Goal: Task Accomplishment & Management: Complete application form

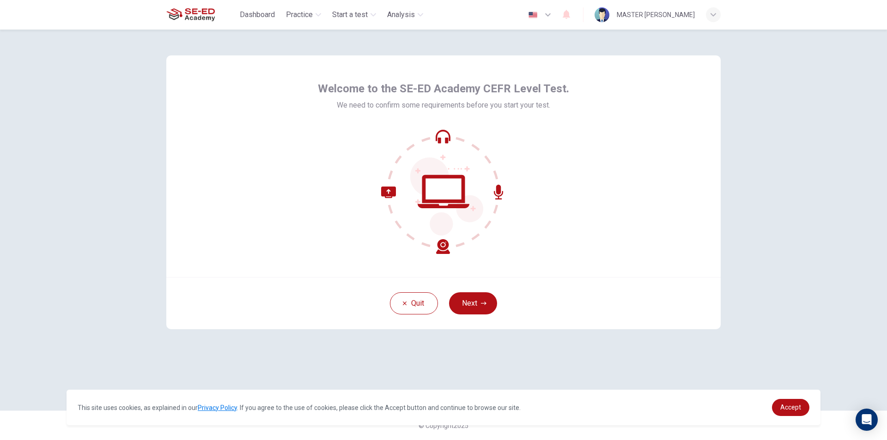
click at [446, 243] on icon at bounding box center [443, 191] width 125 height 125
click at [470, 293] on div "Quit Next" at bounding box center [443, 303] width 555 height 52
click at [471, 297] on button "Next" at bounding box center [473, 304] width 48 height 22
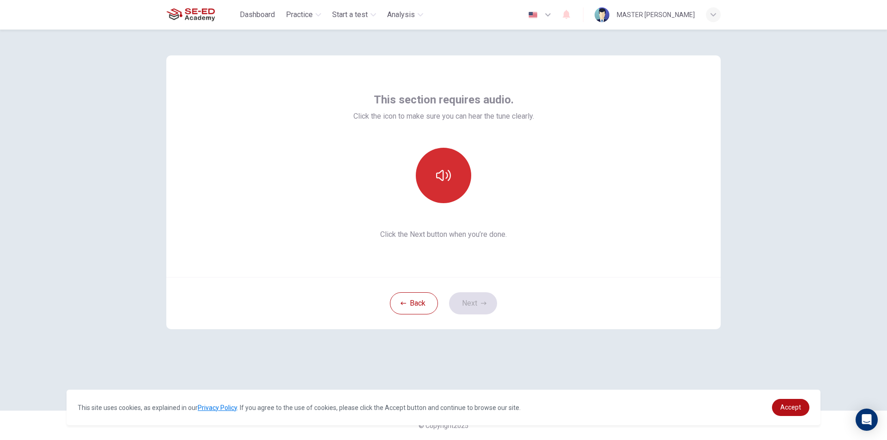
click at [445, 179] on icon "button" at bounding box center [443, 175] width 15 height 15
click at [443, 149] on button "button" at bounding box center [443, 175] width 55 height 55
click at [443, 165] on button "button" at bounding box center [443, 175] width 55 height 55
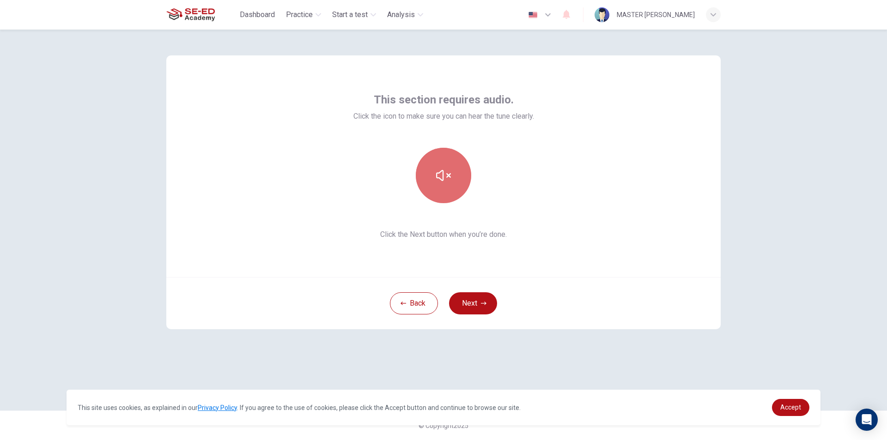
click at [443, 165] on button "button" at bounding box center [443, 175] width 55 height 55
click at [446, 166] on button "button" at bounding box center [443, 175] width 55 height 55
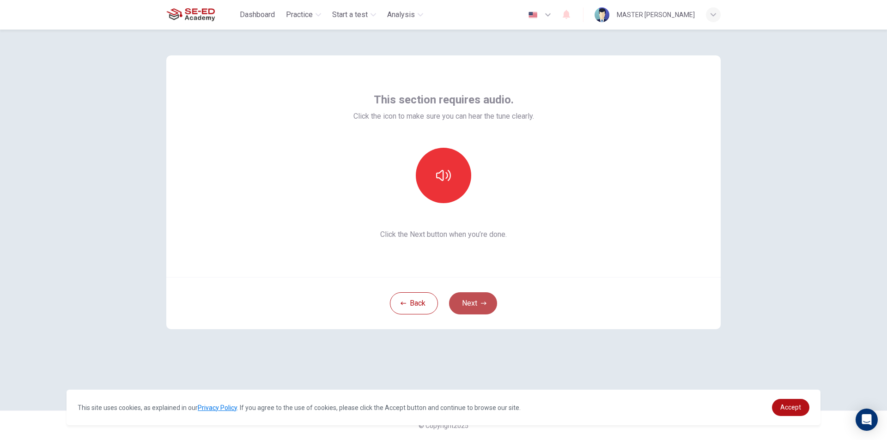
click at [470, 312] on button "Next" at bounding box center [473, 304] width 48 height 22
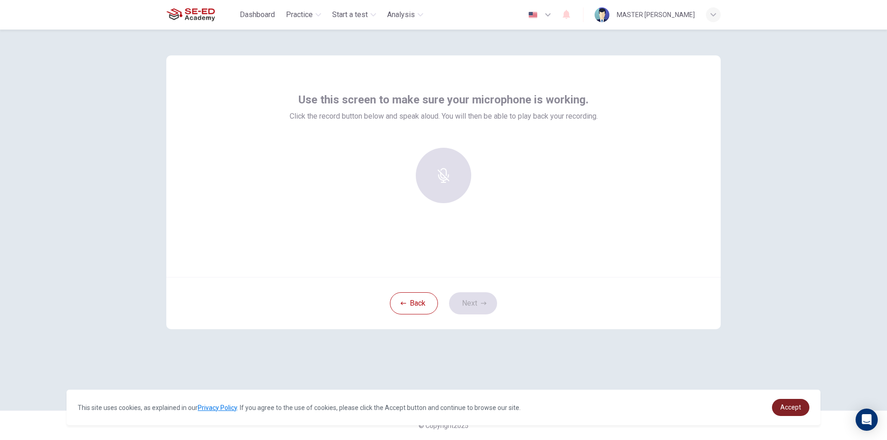
click at [782, 404] on span "Accept" at bounding box center [791, 407] width 21 height 7
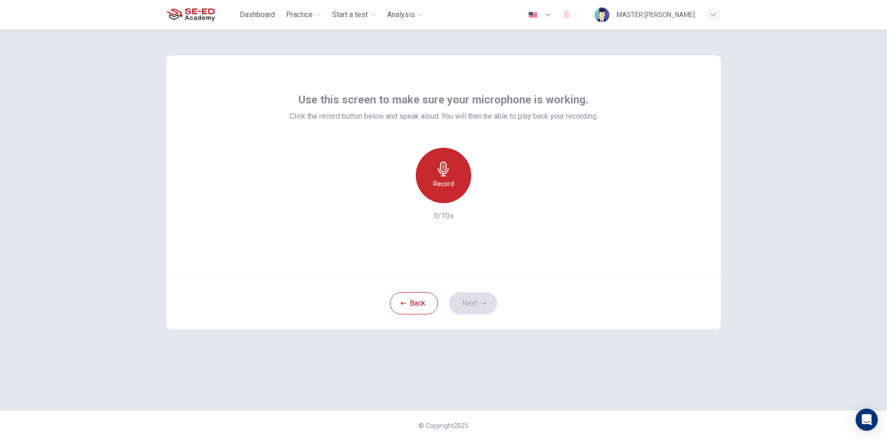
click at [447, 171] on icon "button" at bounding box center [443, 169] width 15 height 15
click at [484, 304] on icon "button" at bounding box center [484, 304] width 6 height 6
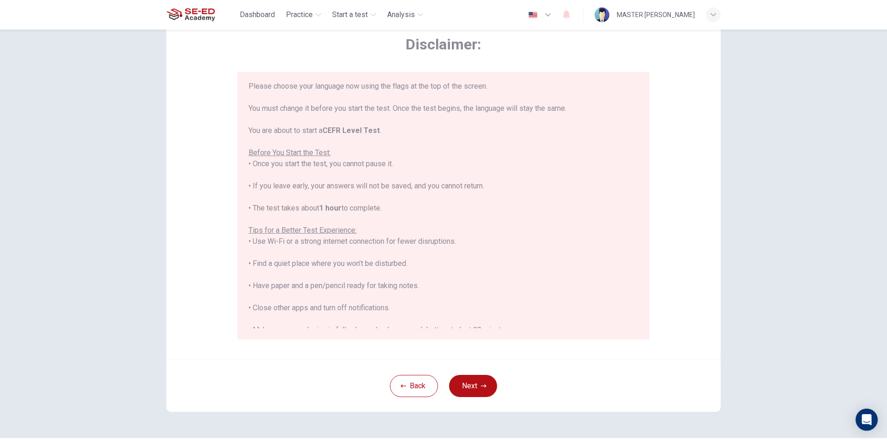
scroll to position [46, 0]
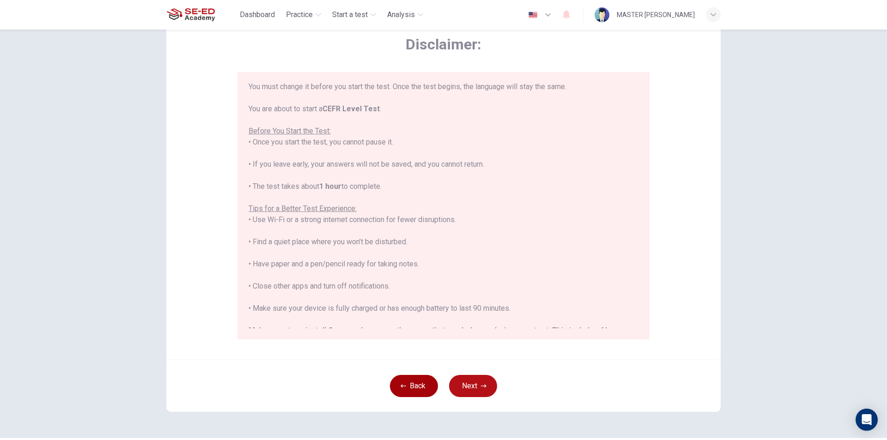
click at [415, 388] on button "Back" at bounding box center [414, 386] width 48 height 22
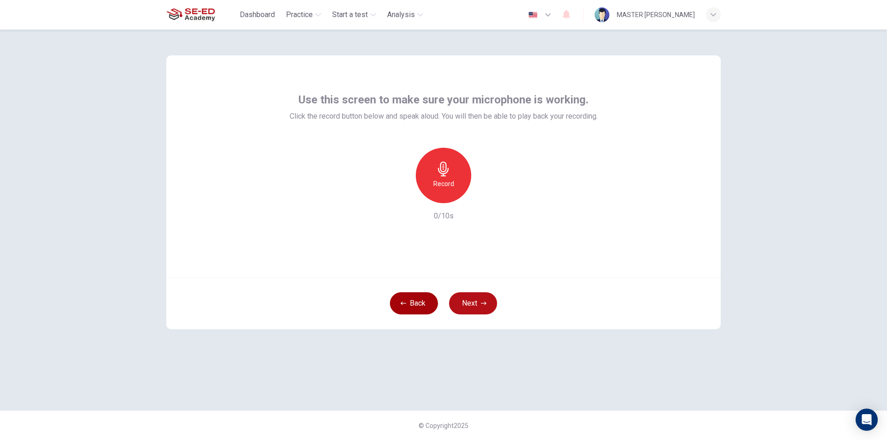
scroll to position [0, 0]
click at [445, 168] on icon "button" at bounding box center [443, 169] width 15 height 15
click at [450, 184] on h6 "Record" at bounding box center [444, 183] width 21 height 11
click at [482, 192] on icon "button" at bounding box center [486, 195] width 9 height 9
click at [476, 306] on button "Next" at bounding box center [473, 304] width 48 height 22
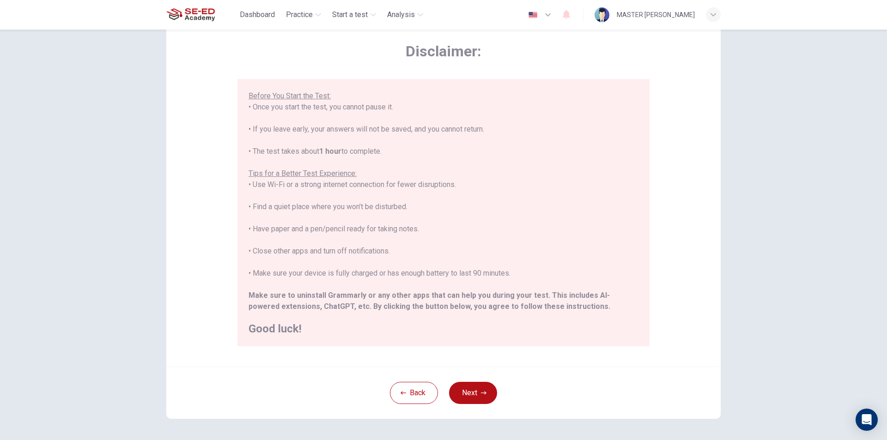
scroll to position [73, 0]
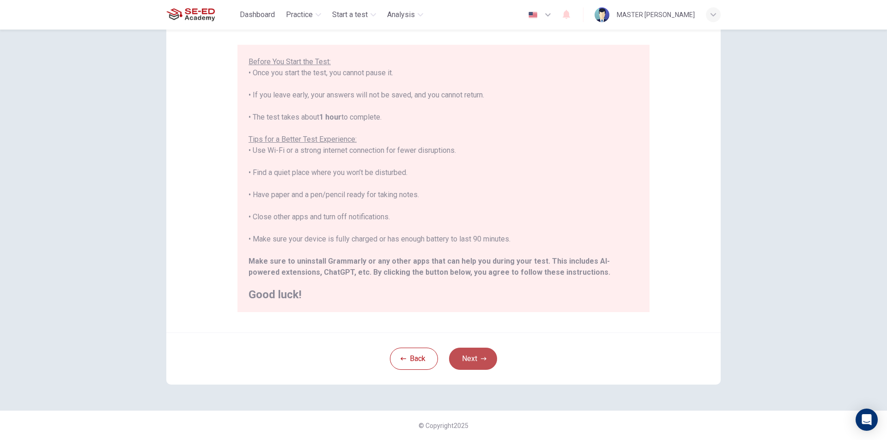
click at [473, 358] on button "Next" at bounding box center [473, 359] width 48 height 22
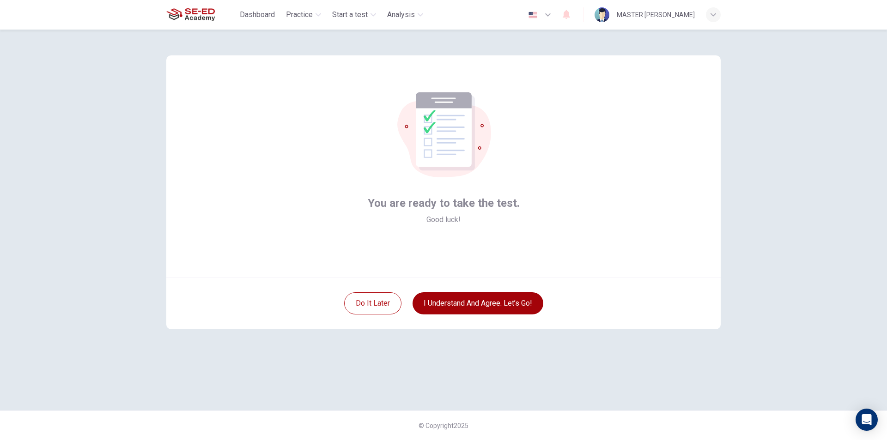
click at [512, 309] on button "I understand and agree. Let’s go!" at bounding box center [478, 304] width 131 height 22
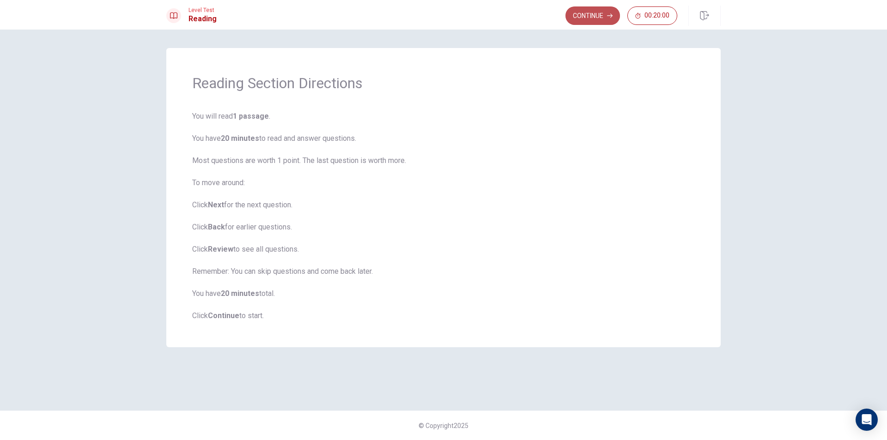
click at [584, 15] on button "Continue" at bounding box center [593, 15] width 55 height 18
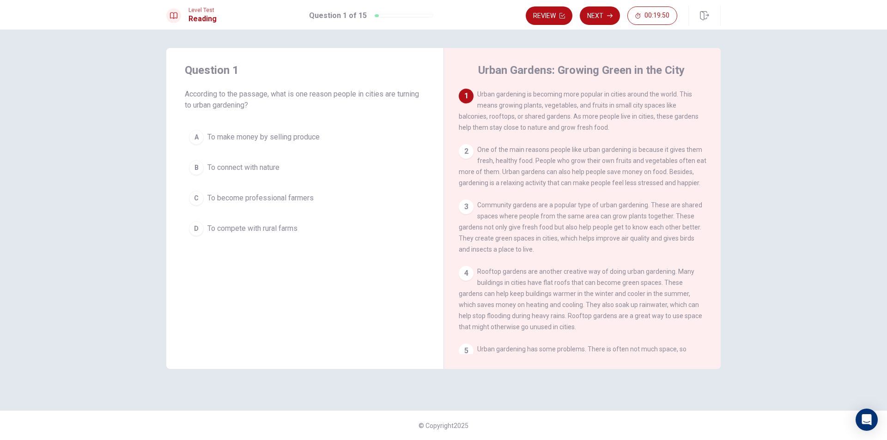
drag, startPoint x: 476, startPoint y: 94, endPoint x: 484, endPoint y: 94, distance: 8.3
click at [484, 94] on div "1 Urban gardening is becoming more popular in cities around the world. This mea…" at bounding box center [583, 111] width 248 height 44
drag, startPoint x: 479, startPoint y: 94, endPoint x: 530, endPoint y: 91, distance: 50.9
click at [530, 91] on span "Urban gardening is becoming more popular in cities around the world. This means…" at bounding box center [579, 111] width 240 height 41
click at [488, 99] on div "1 Urban gardening is becoming more popular in cities around the world. This mea…" at bounding box center [583, 111] width 248 height 44
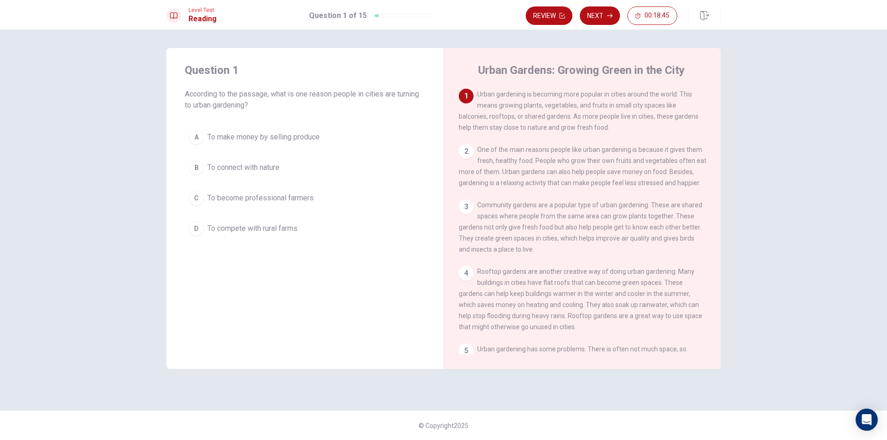
click at [270, 172] on span "To connect with nature" at bounding box center [244, 167] width 72 height 11
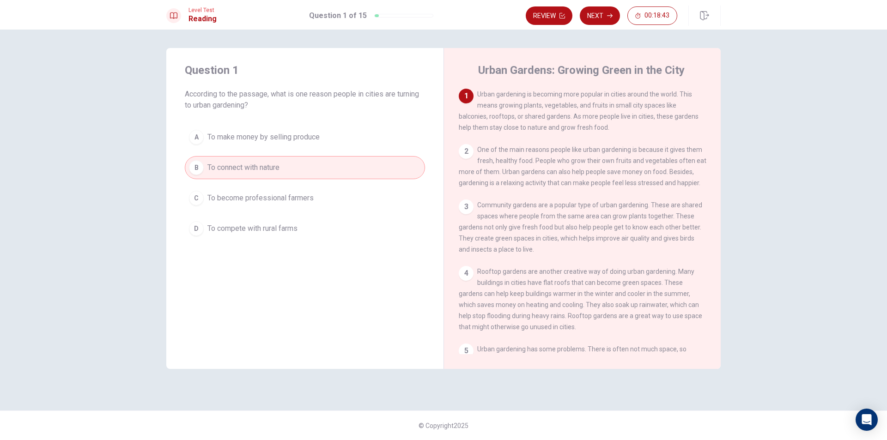
click at [603, 17] on button "Next" at bounding box center [600, 15] width 40 height 18
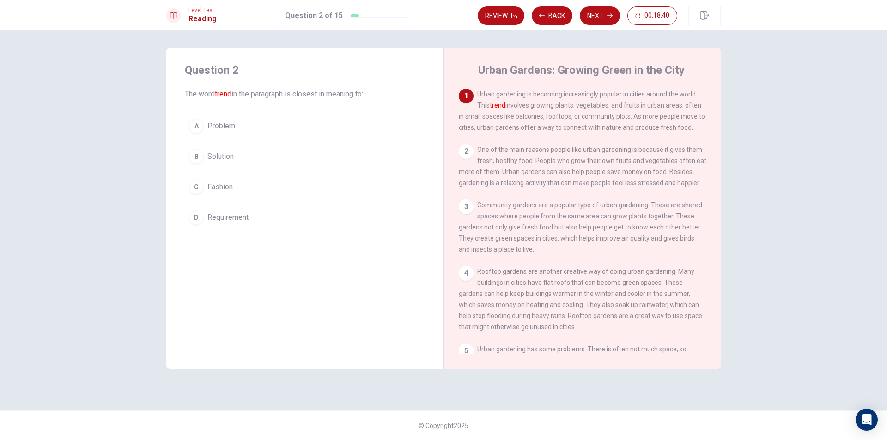
click at [503, 111] on div "1 Urban gardening is becoming increasingly popular in cities around the world. …" at bounding box center [583, 111] width 248 height 44
click at [501, 109] on font "trend" at bounding box center [498, 105] width 16 height 7
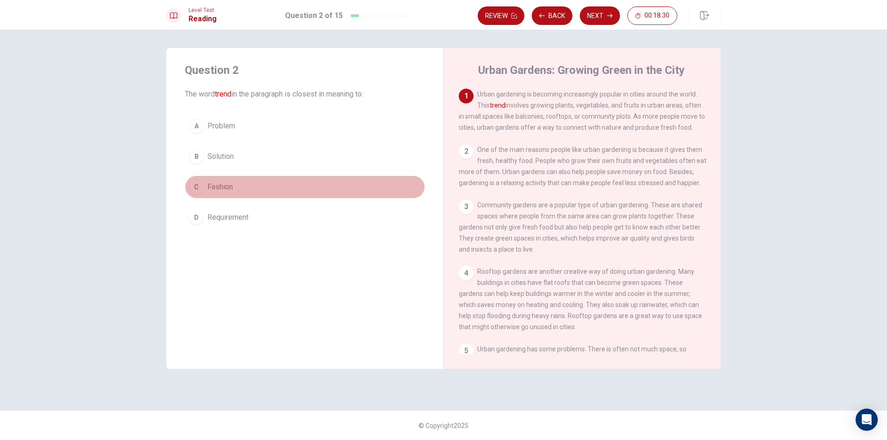
click at [240, 189] on button "C Fashion" at bounding box center [305, 187] width 240 height 23
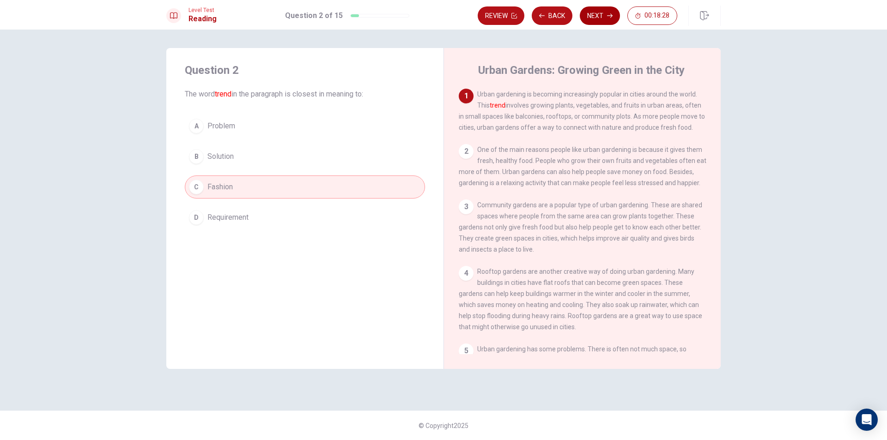
click at [597, 19] on button "Next" at bounding box center [600, 15] width 40 height 18
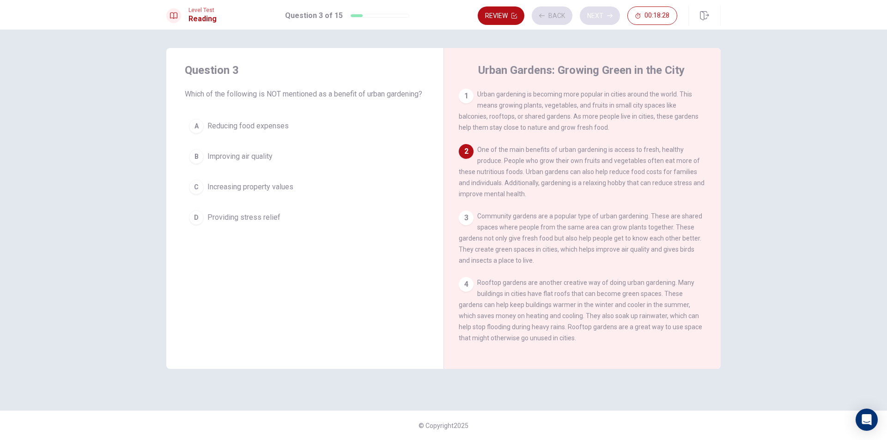
scroll to position [57, 0]
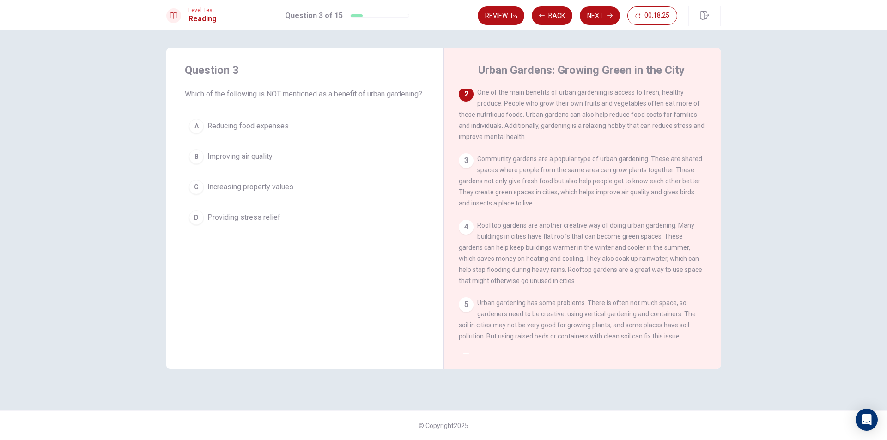
drag, startPoint x: 479, startPoint y: 95, endPoint x: 529, endPoint y: 86, distance: 50.8
click at [529, 86] on div "Urban Gardens: Growing Green in the City 1 Urban gardening is becoming more pop…" at bounding box center [582, 208] width 277 height 321
click at [278, 159] on button "B Improving air quality" at bounding box center [305, 156] width 240 height 23
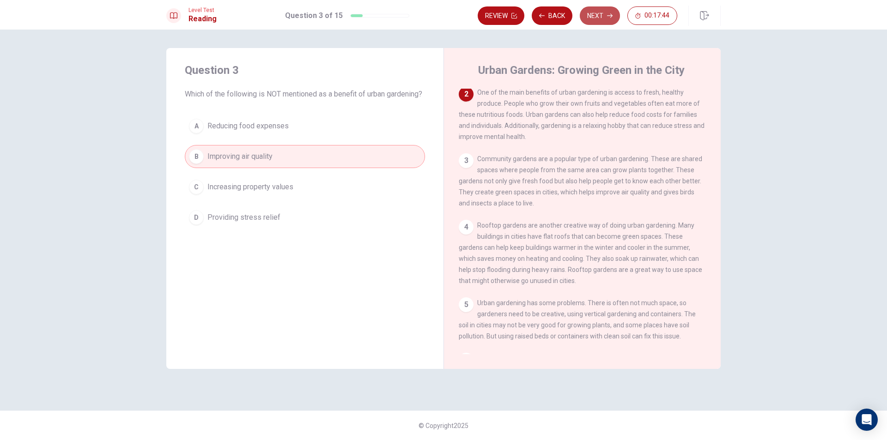
click at [594, 13] on button "Next" at bounding box center [600, 15] width 40 height 18
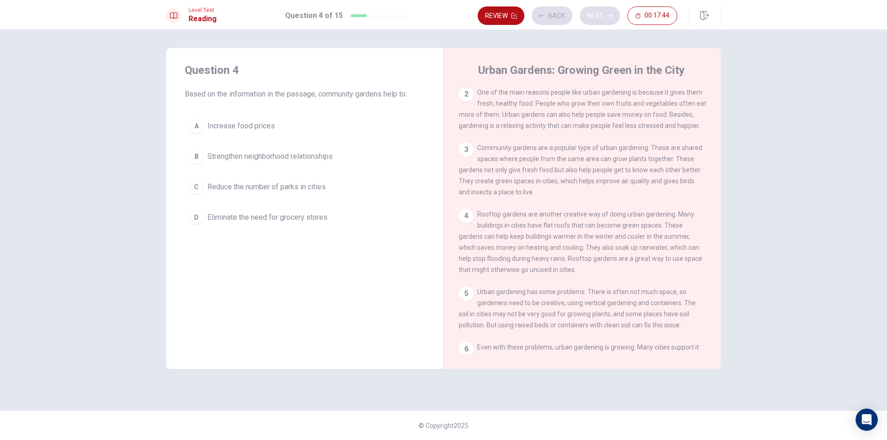
scroll to position [0, 0]
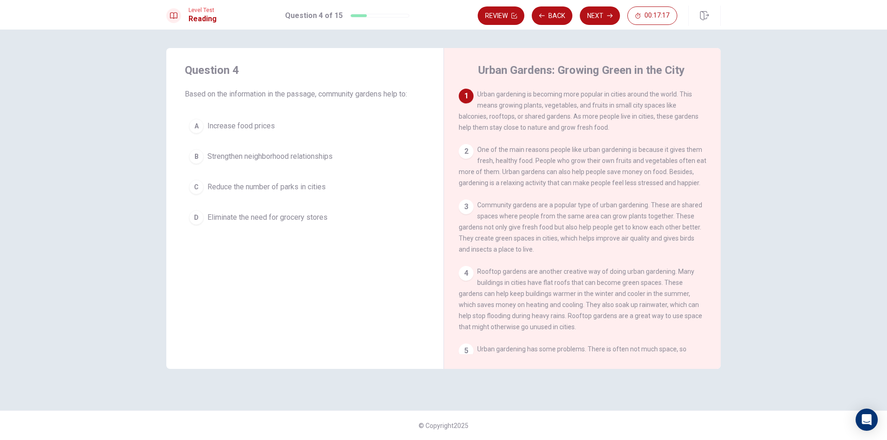
drag, startPoint x: 356, startPoint y: 218, endPoint x: 347, endPoint y: 225, distance: 11.3
click at [347, 228] on div "A Increase food prices B Strengthen neighborhood relationships C Reduce the num…" at bounding box center [305, 172] width 240 height 115
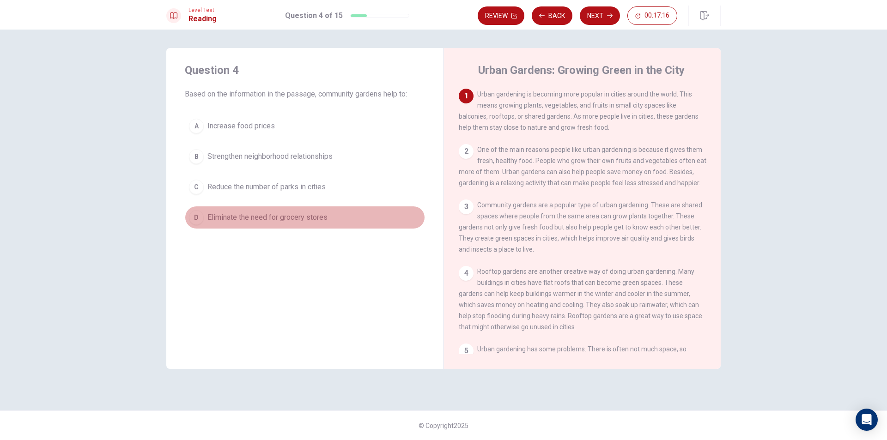
click at [347, 216] on button "D Eliminate the need for grocery stores" at bounding box center [305, 217] width 240 height 23
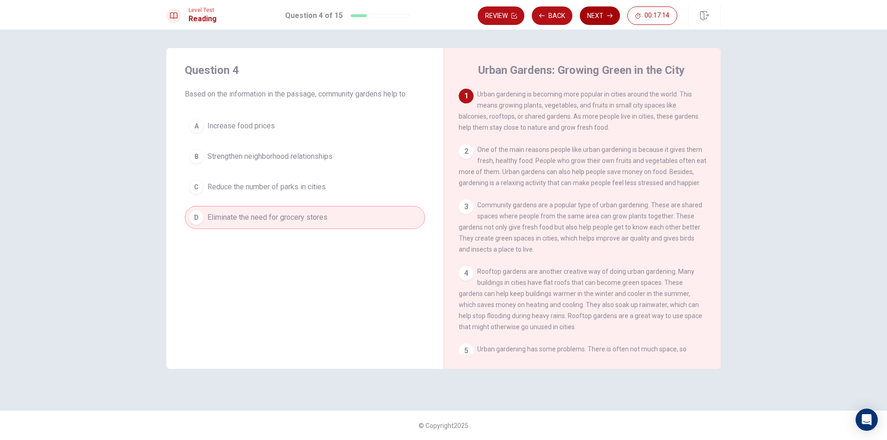
click at [607, 12] on button "Next" at bounding box center [600, 15] width 40 height 18
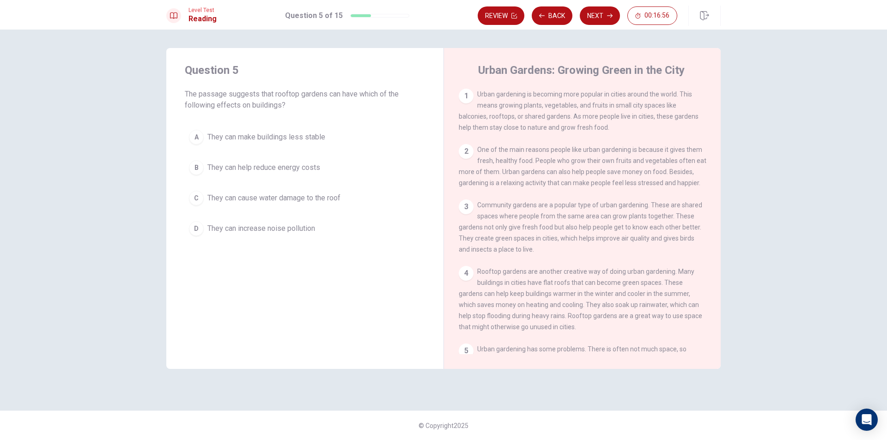
drag, startPoint x: 202, startPoint y: 93, endPoint x: 222, endPoint y: 89, distance: 20.2
click at [276, 170] on span "They can help reduce energy costs" at bounding box center [264, 167] width 113 height 11
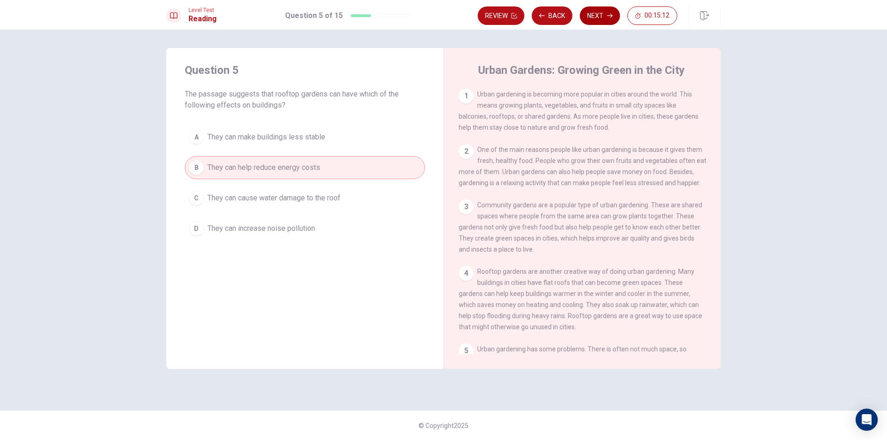
click at [599, 21] on button "Next" at bounding box center [600, 15] width 40 height 18
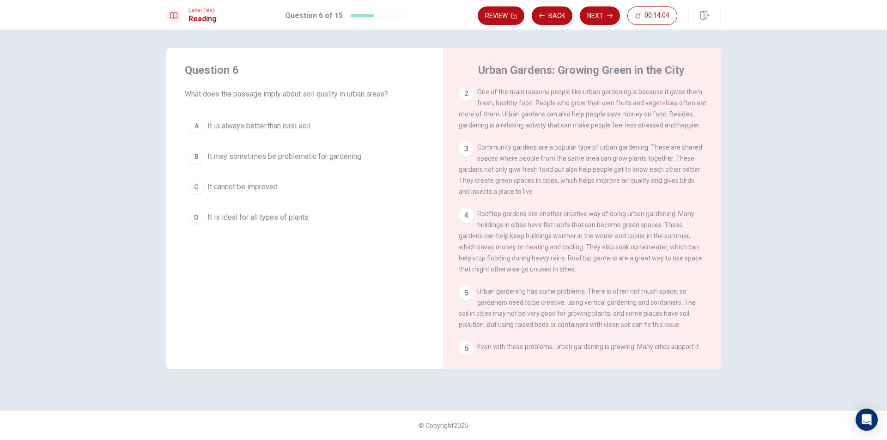
scroll to position [20, 0]
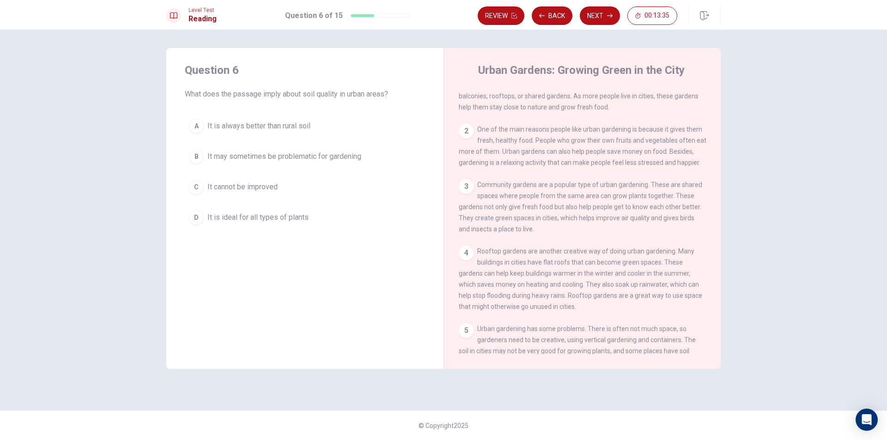
click at [330, 134] on button "A It is always better than rural soil" at bounding box center [305, 126] width 240 height 23
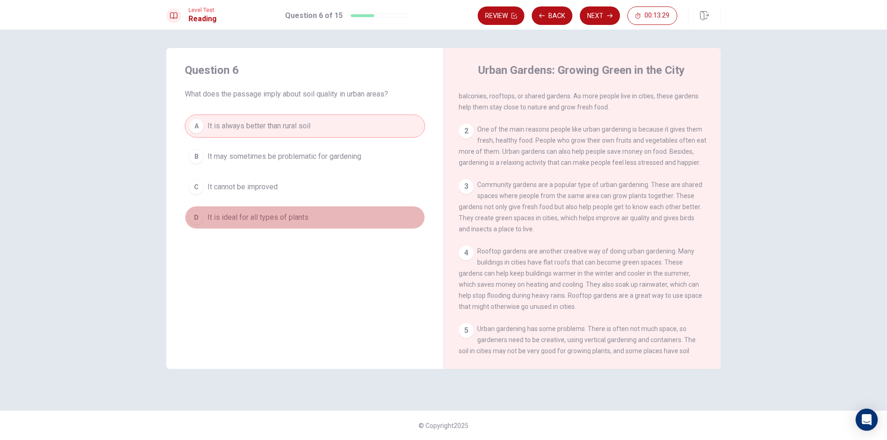
click at [311, 212] on button "D It is ideal for all types of plants" at bounding box center [305, 217] width 240 height 23
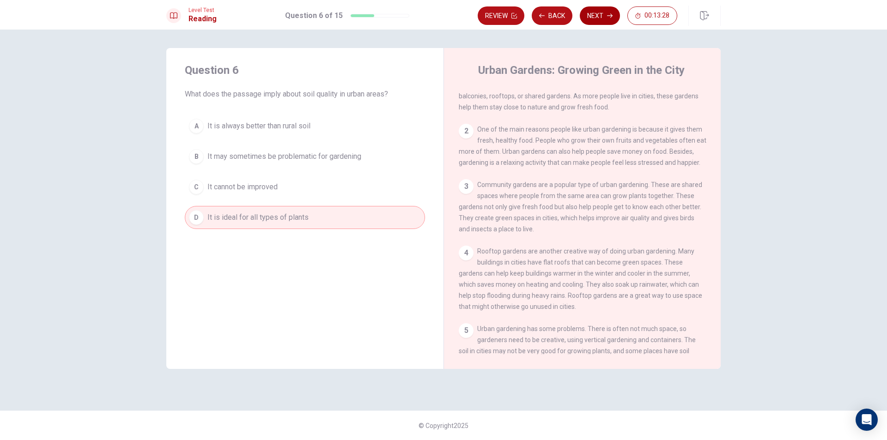
click at [600, 12] on button "Next" at bounding box center [600, 15] width 40 height 18
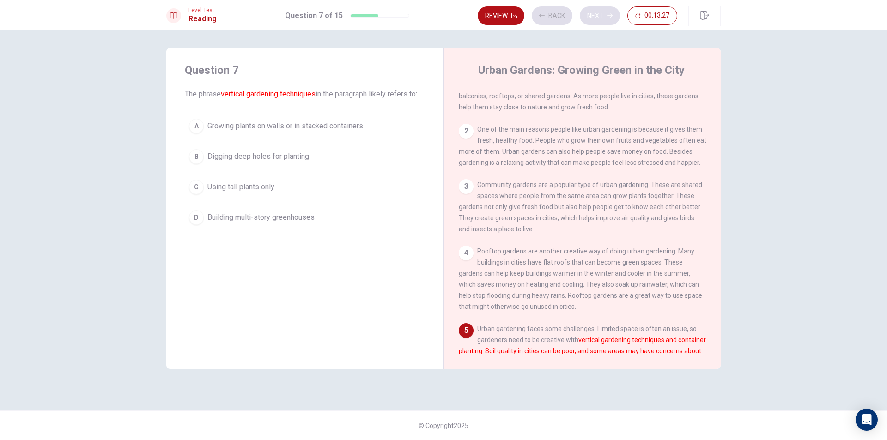
scroll to position [124, 0]
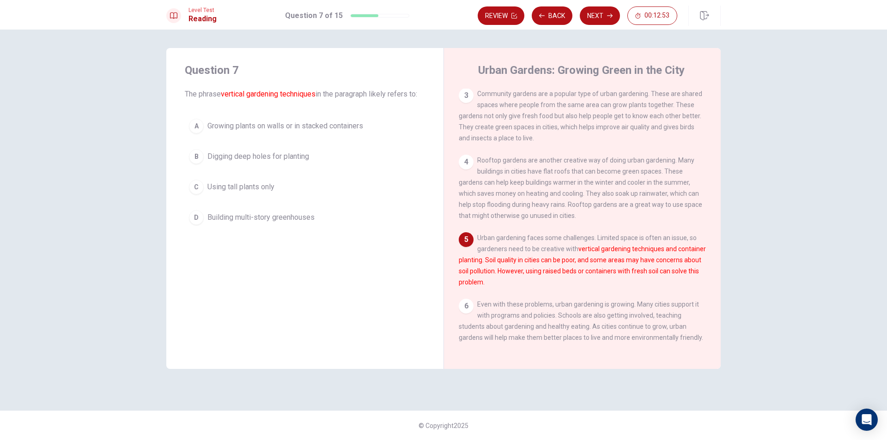
drag, startPoint x: 411, startPoint y: 118, endPoint x: 393, endPoint y: 128, distance: 20.7
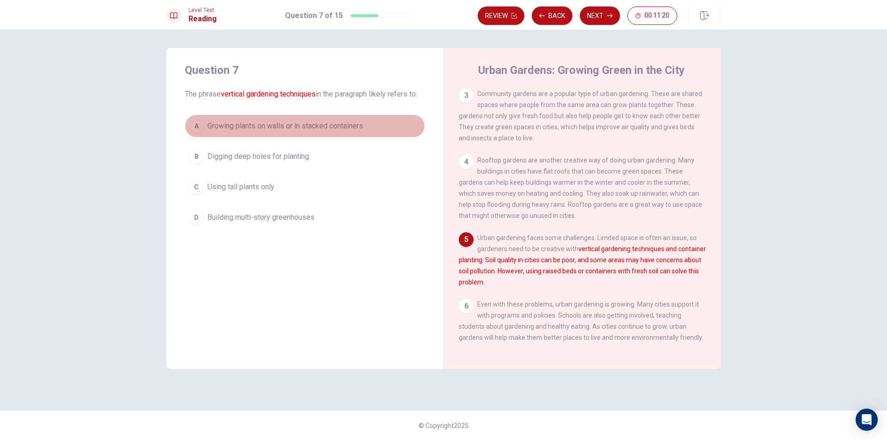
click at [349, 132] on button "A Growing plants on walls or in stacked containers" at bounding box center [305, 126] width 240 height 23
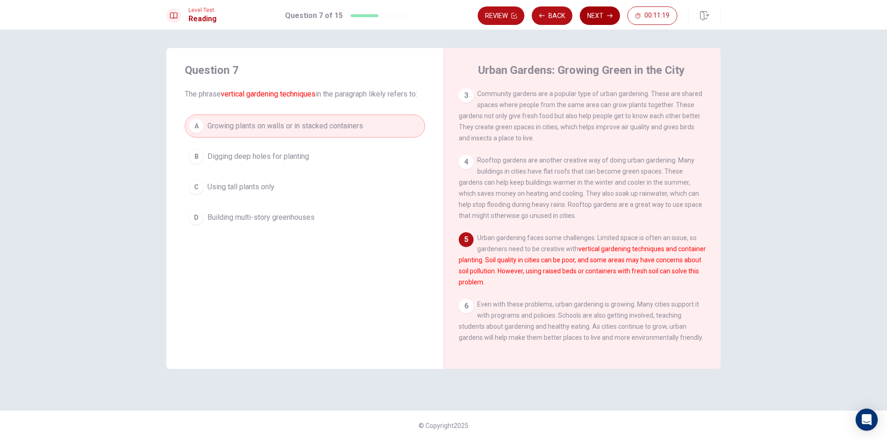
click at [607, 21] on button "Next" at bounding box center [600, 15] width 40 height 18
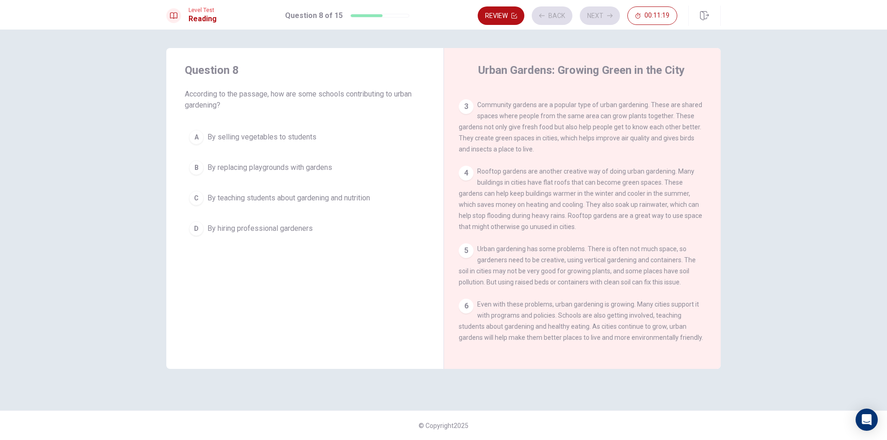
scroll to position [113, 0]
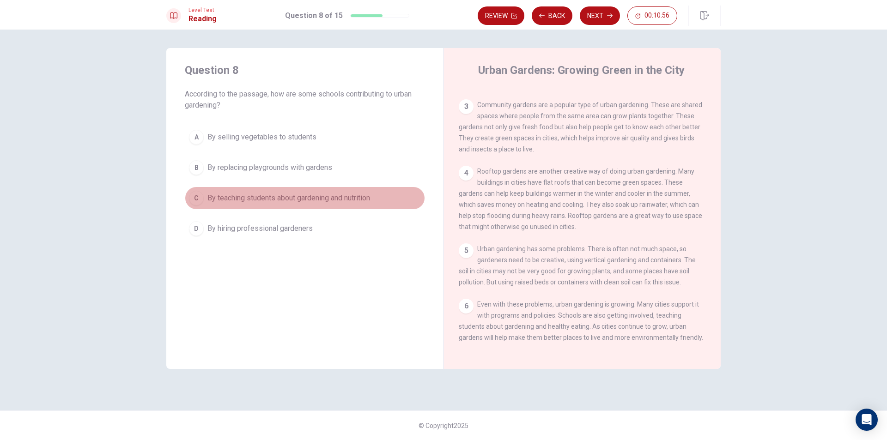
click at [342, 193] on button "C By teaching students about gardening and nutrition" at bounding box center [305, 198] width 240 height 23
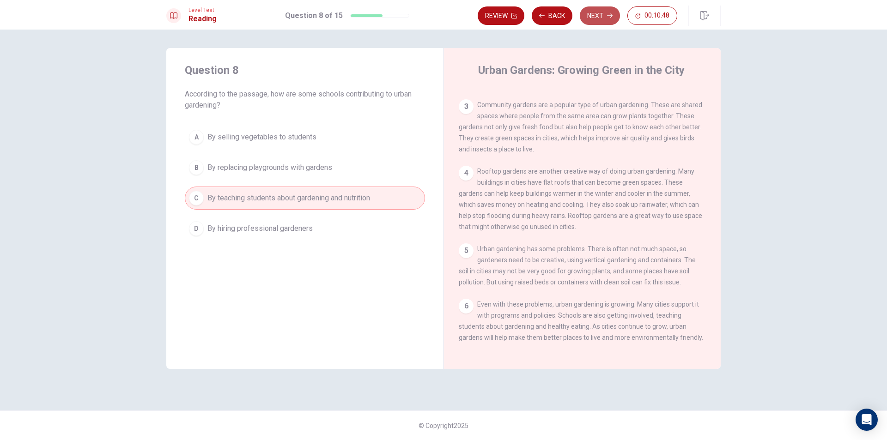
click at [599, 19] on button "Next" at bounding box center [600, 15] width 40 height 18
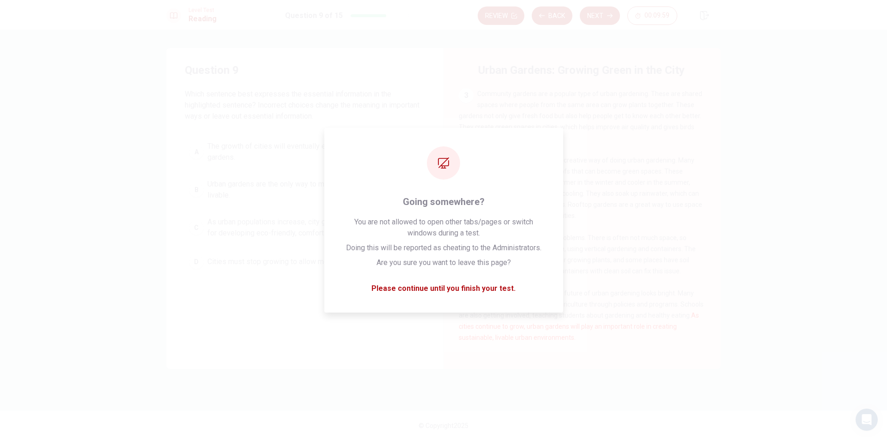
click at [255, 288] on div "Question 9 Which sentence best expresses the essential information in the highl…" at bounding box center [304, 168] width 277 height 240
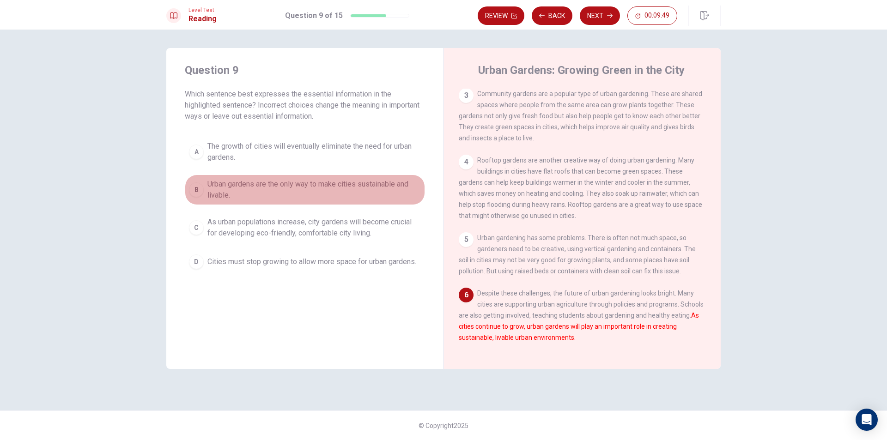
click at [316, 189] on span "Urban gardens are the only way to make cities sustainable and livable." at bounding box center [315, 190] width 214 height 22
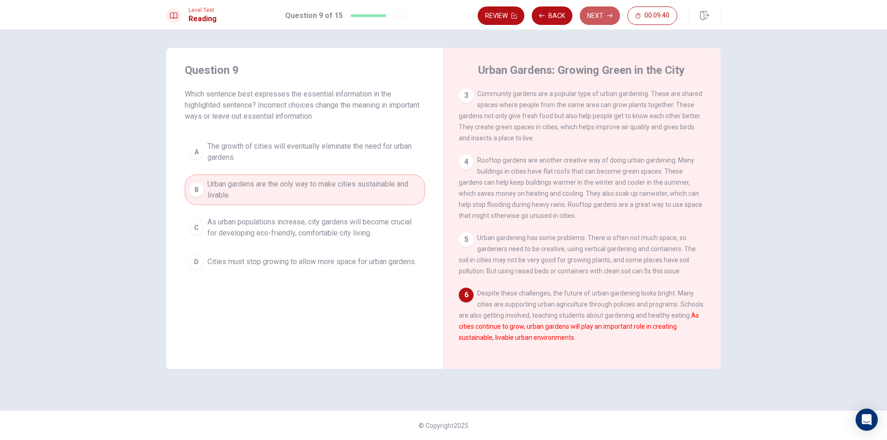
click at [607, 23] on button "Next" at bounding box center [600, 15] width 40 height 18
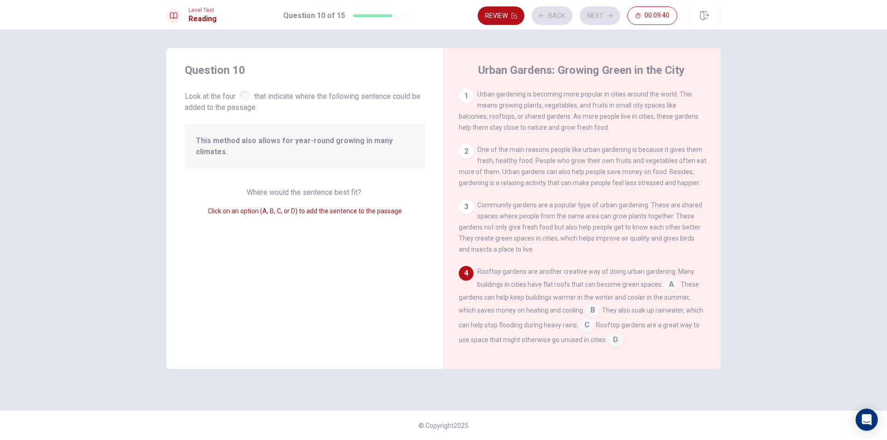
scroll to position [92, 0]
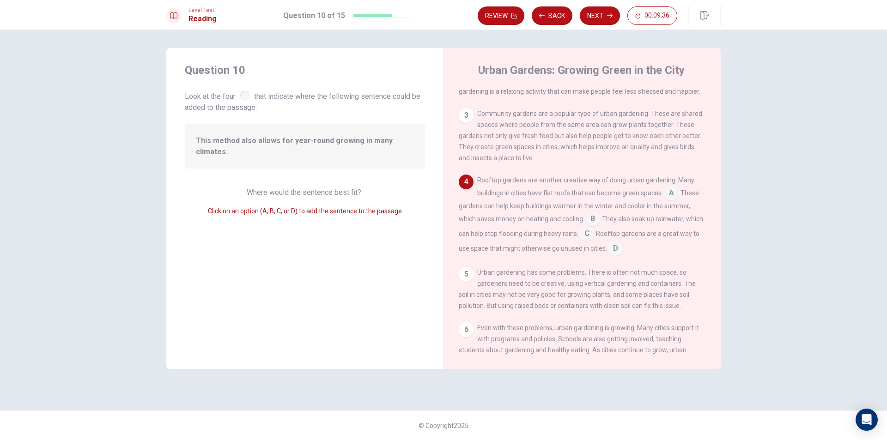
click at [271, 153] on span "This method also allows for year-round growing in many climates." at bounding box center [305, 146] width 218 height 22
click at [292, 147] on span "This method also allows for year-round growing in many climates." at bounding box center [305, 146] width 218 height 22
click at [312, 140] on span "This method also allows for year-round growing in many climates." at bounding box center [305, 146] width 218 height 22
click at [623, 254] on input at bounding box center [615, 249] width 15 height 15
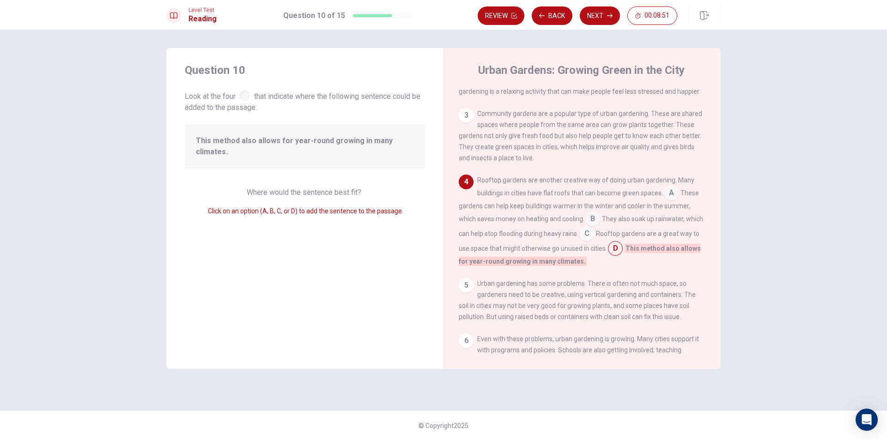
click at [623, 254] on input at bounding box center [615, 249] width 15 height 15
click at [640, 267] on div "Rooftop gardens are another creative way of doing urban gardening. Many buildin…" at bounding box center [583, 221] width 248 height 92
click at [594, 241] on input at bounding box center [587, 234] width 15 height 15
click at [592, 264] on input at bounding box center [584, 260] width 15 height 15
click at [594, 238] on input at bounding box center [587, 234] width 15 height 15
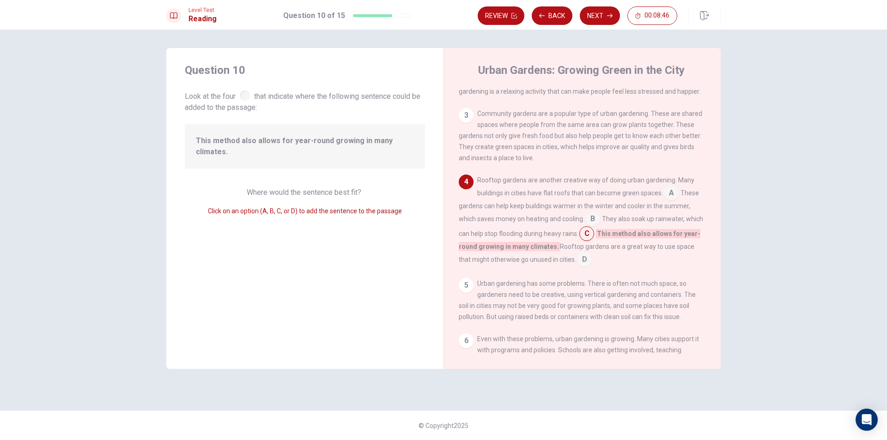
click at [592, 266] on input at bounding box center [584, 260] width 15 height 15
click at [606, 232] on div "Rooftop gardens are another creative way of doing urban gardening. Many buildin…" at bounding box center [583, 221] width 248 height 92
click at [594, 238] on input at bounding box center [587, 234] width 15 height 15
click at [590, 226] on input at bounding box center [593, 220] width 15 height 15
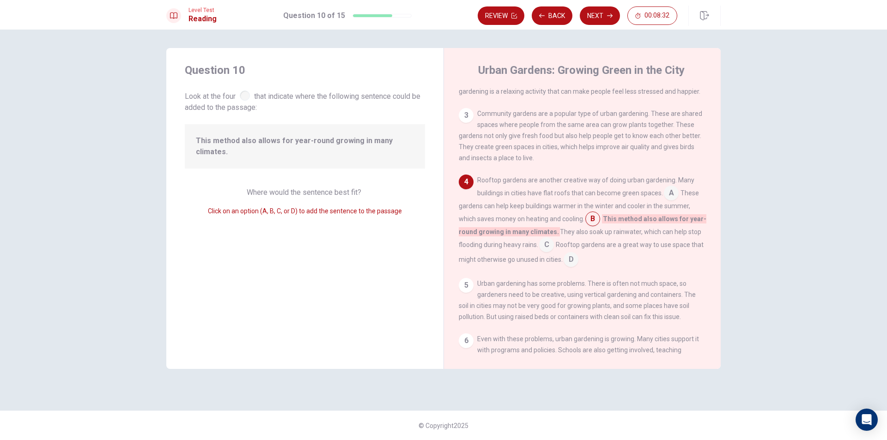
click at [669, 201] on input at bounding box center [671, 194] width 15 height 15
click at [664, 257] on div "Rooftop gardens are another creative way of doing urban gardening. Many buildin…" at bounding box center [583, 221] width 248 height 92
click at [663, 266] on div "Rooftop gardens are another creative way of doing urban gardening. Many buildin…" at bounding box center [583, 221] width 248 height 92
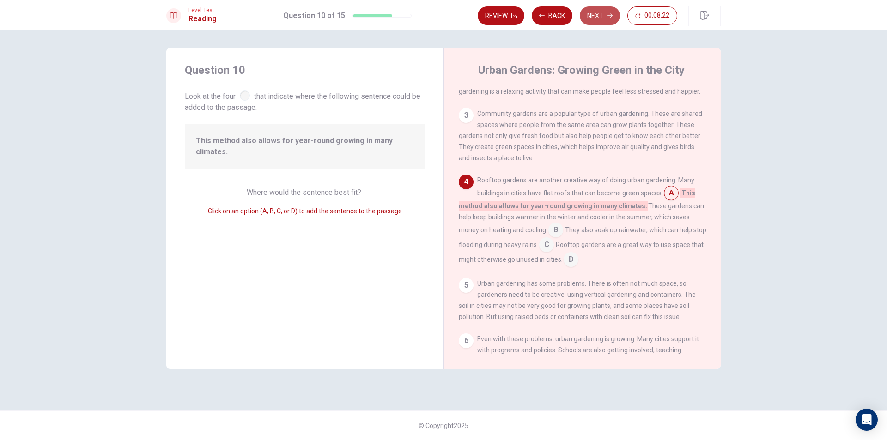
click at [610, 15] on icon "button" at bounding box center [610, 16] width 6 height 6
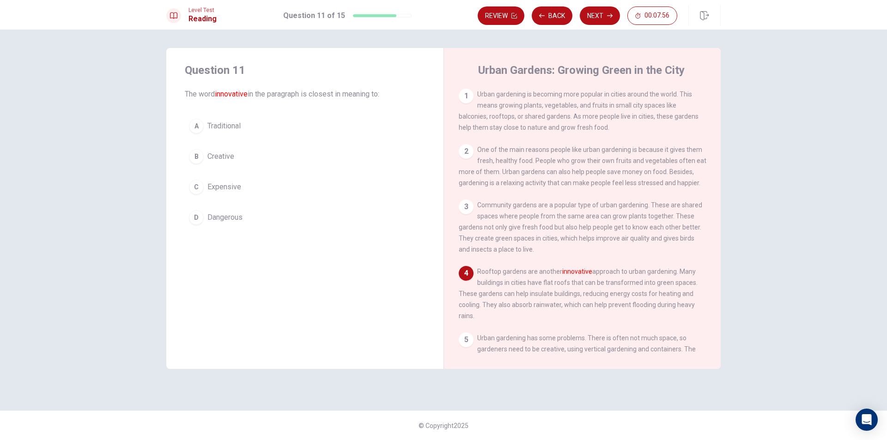
click at [324, 153] on button "B Creative" at bounding box center [305, 156] width 240 height 23
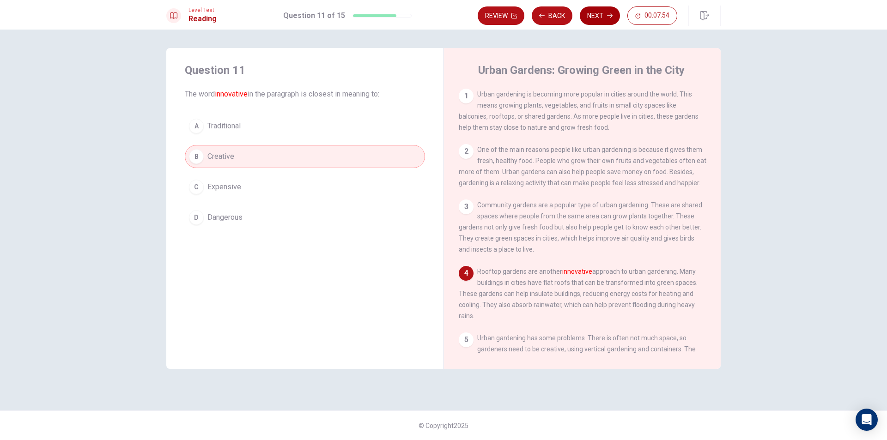
click at [586, 24] on button "Next" at bounding box center [600, 15] width 40 height 18
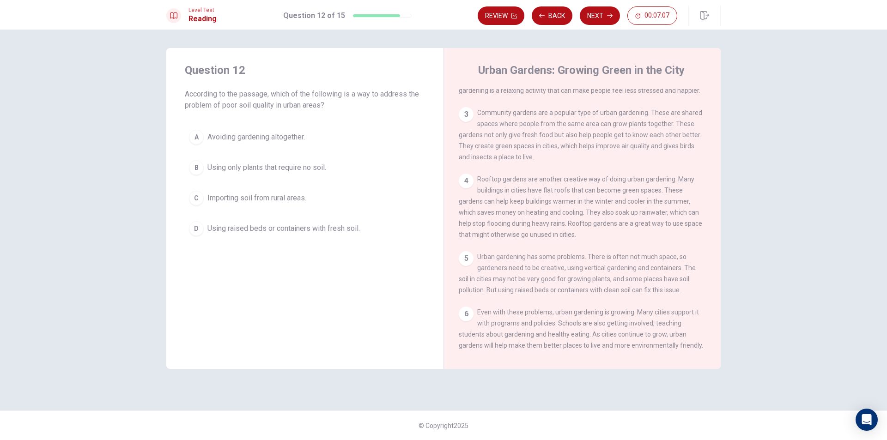
scroll to position [113, 0]
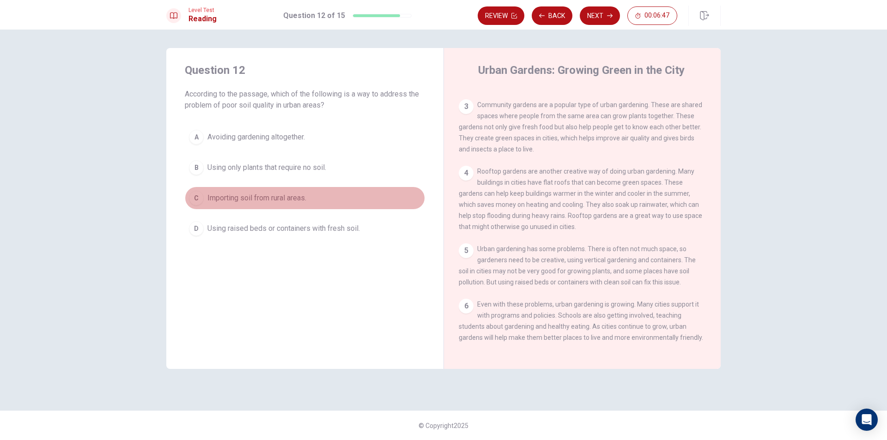
click at [208, 197] on span "Importing soil from rural areas." at bounding box center [257, 198] width 99 height 11
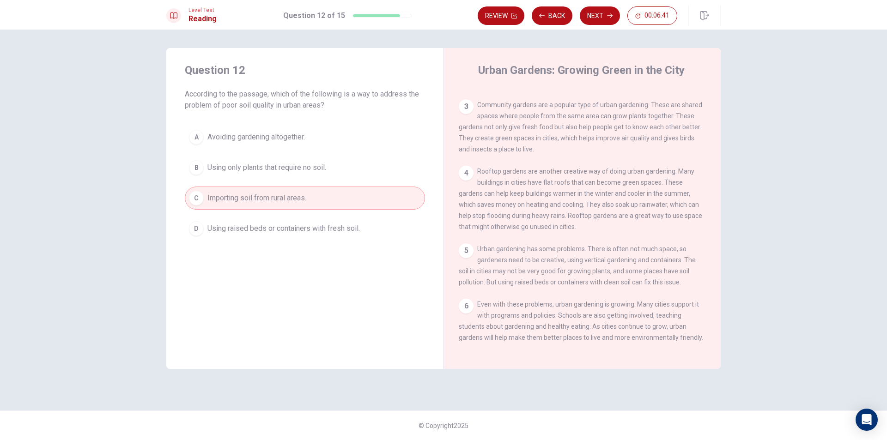
click at [604, 12] on button "Next" at bounding box center [600, 15] width 40 height 18
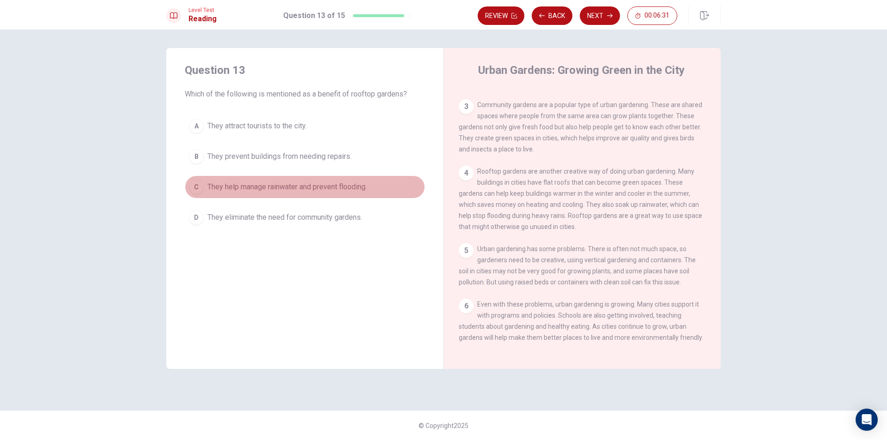
click at [315, 187] on span "They help manage rainwater and prevent flooding." at bounding box center [287, 187] width 159 height 11
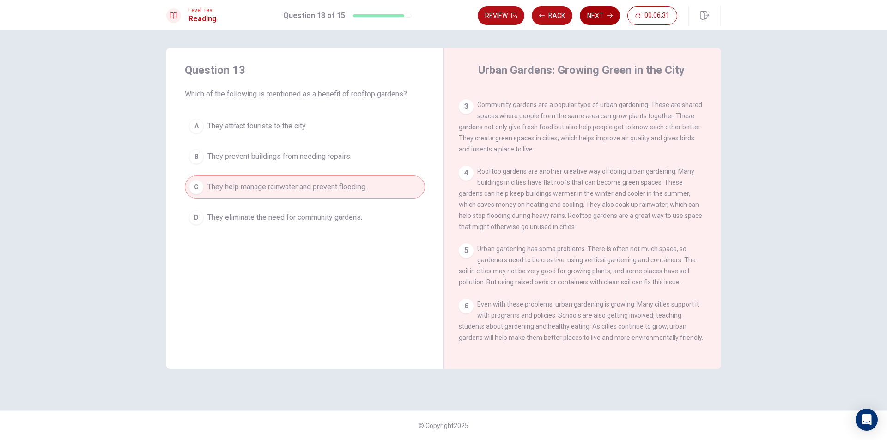
click at [604, 6] on button "Next" at bounding box center [600, 15] width 40 height 18
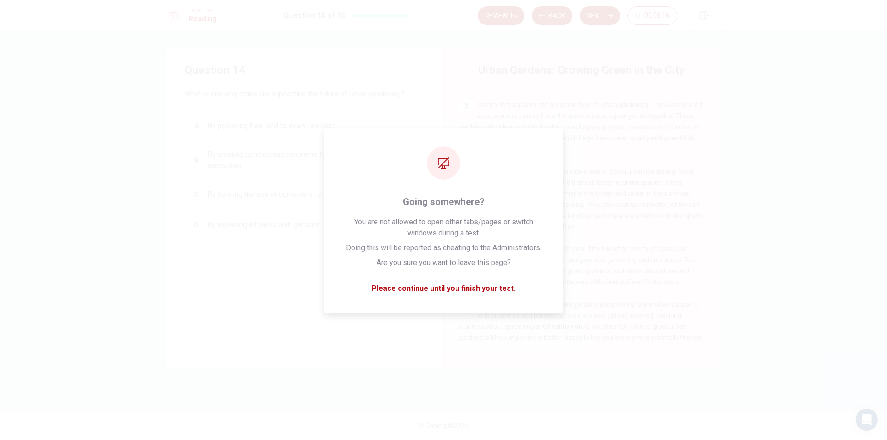
click at [583, 106] on span "Community gardens are a popular type of urban gardening. These are shared space…" at bounding box center [581, 127] width 244 height 52
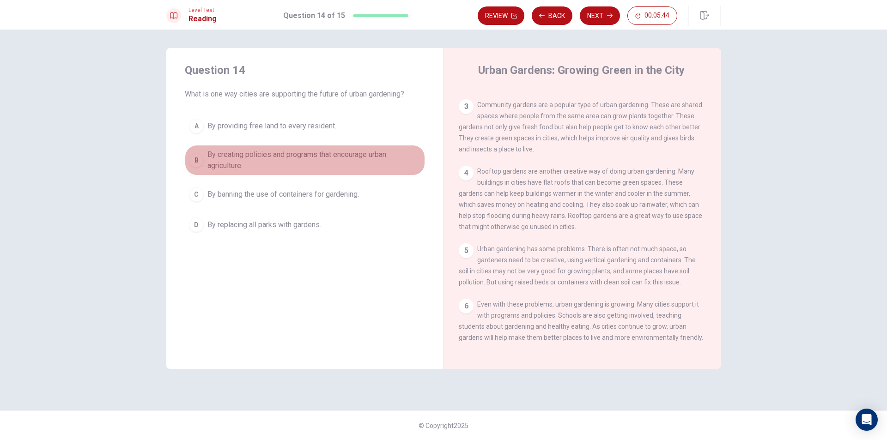
click at [325, 155] on span "By creating policies and programs that encourage urban agriculture." at bounding box center [315, 160] width 214 height 22
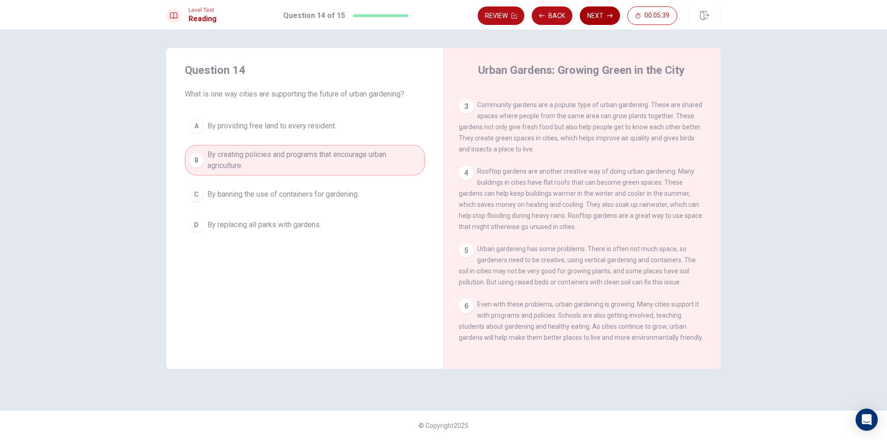
click at [605, 22] on button "Next" at bounding box center [600, 15] width 40 height 18
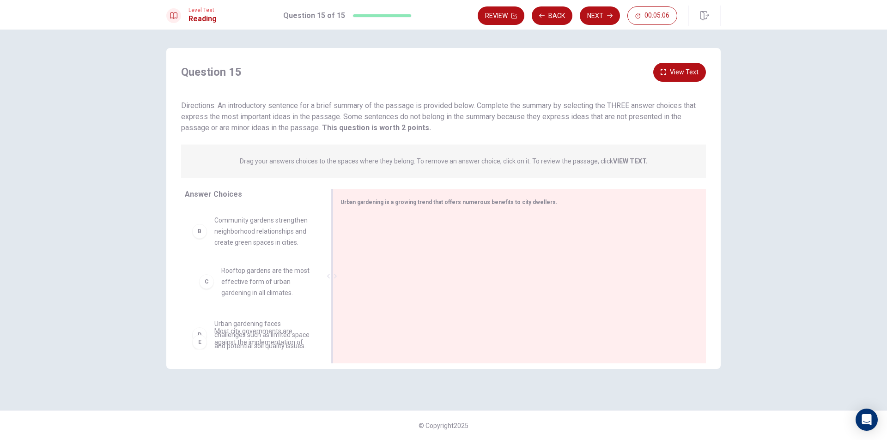
scroll to position [55, 0]
drag, startPoint x: 246, startPoint y: 305, endPoint x: 387, endPoint y: 221, distance: 163.9
drag, startPoint x: 259, startPoint y: 285, endPoint x: 411, endPoint y: 225, distance: 162.9
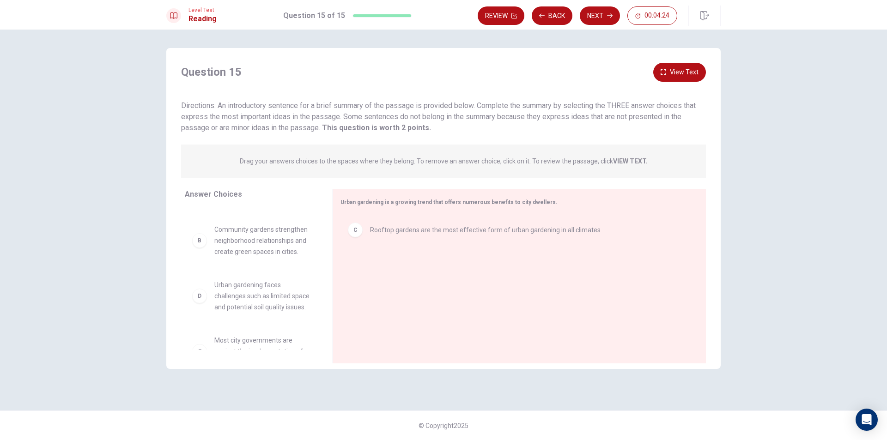
scroll to position [0, 0]
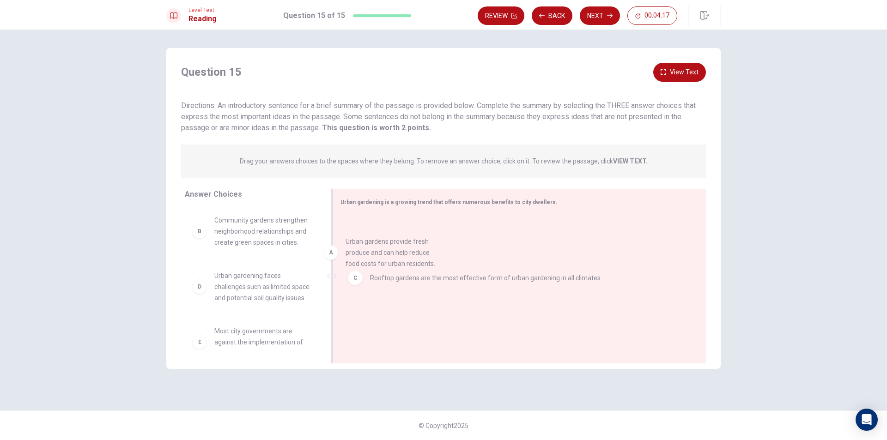
drag, startPoint x: 274, startPoint y: 247, endPoint x: 414, endPoint y: 269, distance: 141.6
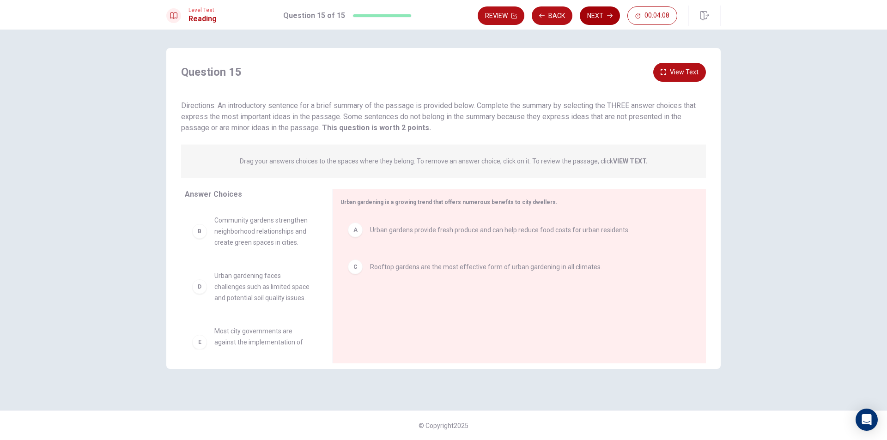
click at [600, 18] on button "Next" at bounding box center [600, 15] width 40 height 18
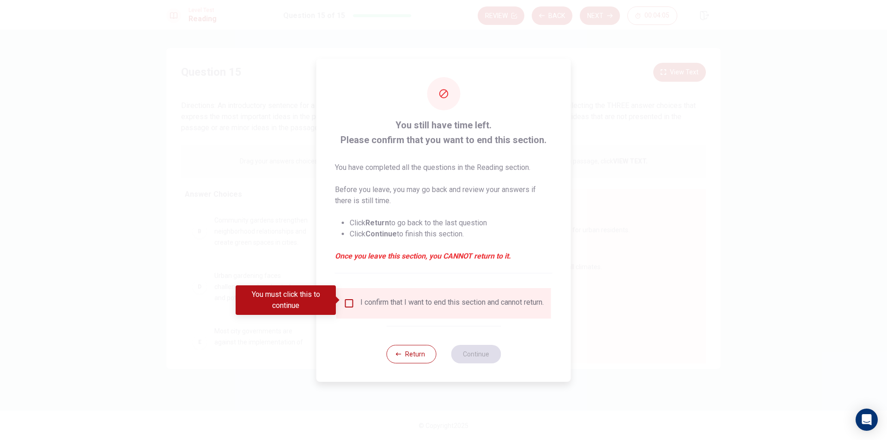
click at [344, 306] on div "I confirm that I want to end this section and cannot return." at bounding box center [444, 303] width 200 height 11
click at [345, 305] on div "I confirm that I want to end this section and cannot return." at bounding box center [444, 303] width 200 height 11
click at [347, 299] on input "You must click this to continue" at bounding box center [349, 303] width 11 height 11
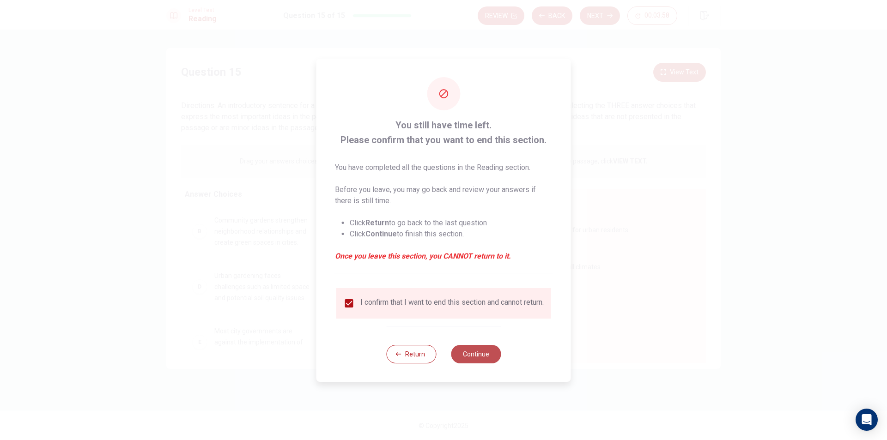
click at [471, 353] on button "Continue" at bounding box center [476, 354] width 50 height 18
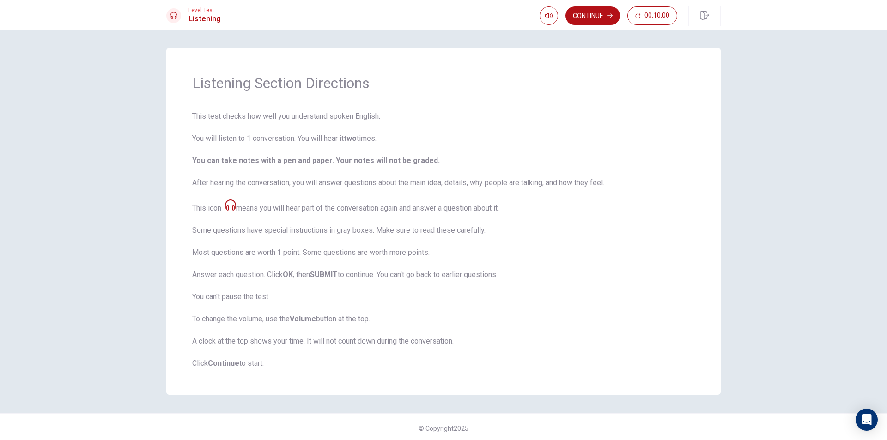
scroll to position [3, 0]
click at [614, 11] on button "Continue" at bounding box center [593, 15] width 55 height 18
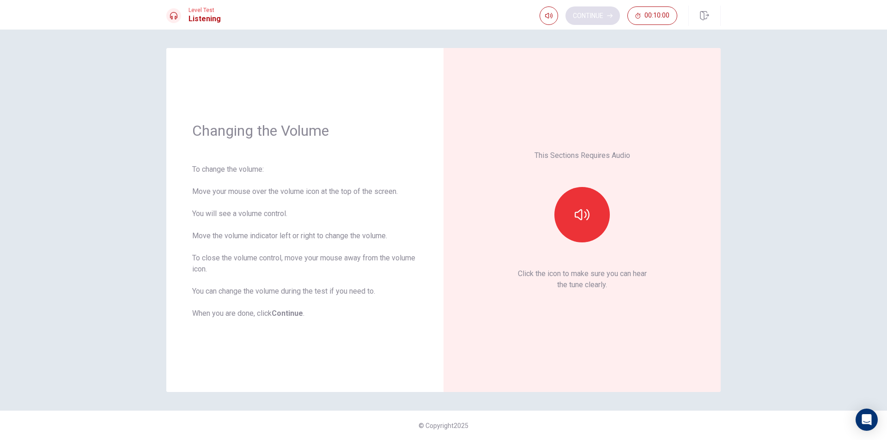
scroll to position [0, 0]
click at [586, 224] on button "button" at bounding box center [582, 214] width 55 height 55
click at [579, 214] on icon "button" at bounding box center [582, 215] width 15 height 15
click at [602, 16] on button "Continue" at bounding box center [593, 15] width 55 height 18
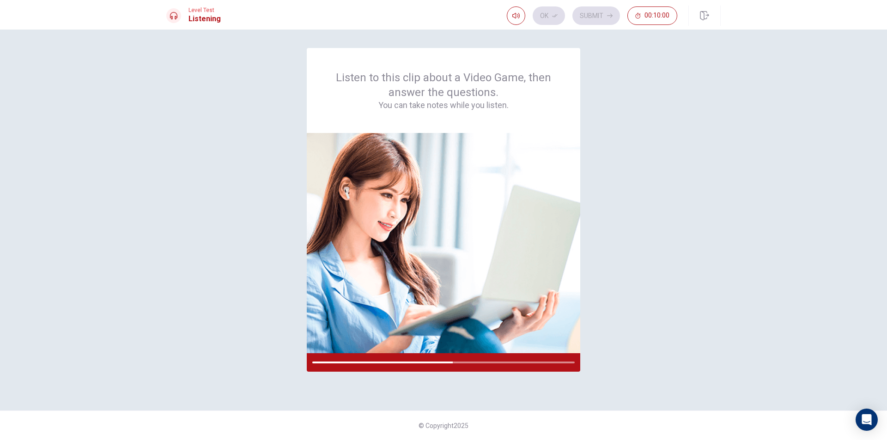
drag, startPoint x: 558, startPoint y: 361, endPoint x: 585, endPoint y: 356, distance: 27.3
click at [585, 356] on div "Listen to this clip about a Video Game, then answer the questions. You can take…" at bounding box center [443, 220] width 555 height 344
click at [538, 370] on div at bounding box center [444, 363] width 274 height 18
click at [543, 367] on div at bounding box center [444, 363] width 274 height 18
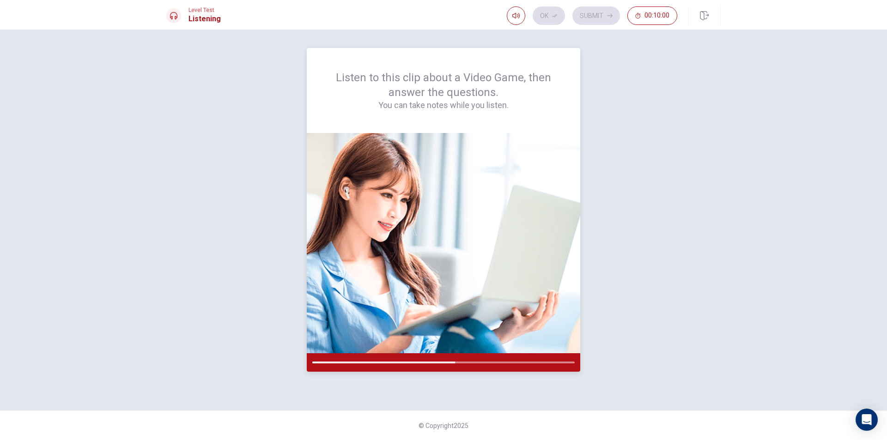
click at [546, 366] on div at bounding box center [444, 363] width 274 height 18
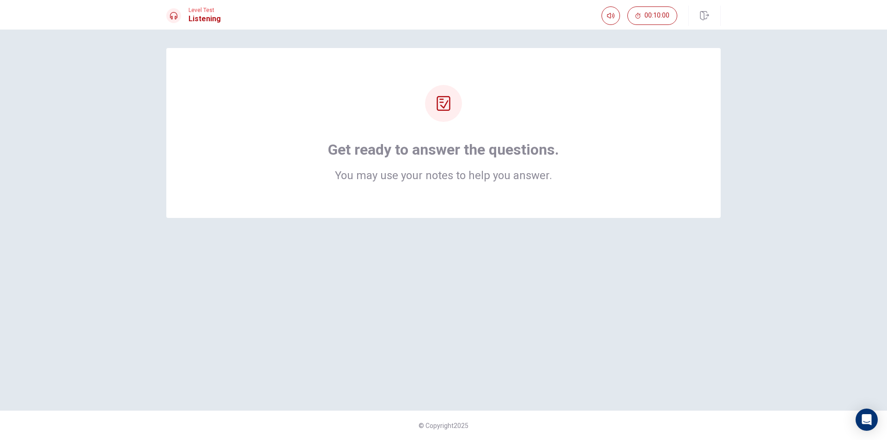
click at [432, 252] on div "Get ready to answer the questions. You may use your notes to help you answer." at bounding box center [444, 220] width 584 height 344
click at [446, 179] on h2 "You may use your notes to help you answer." at bounding box center [443, 175] width 231 height 11
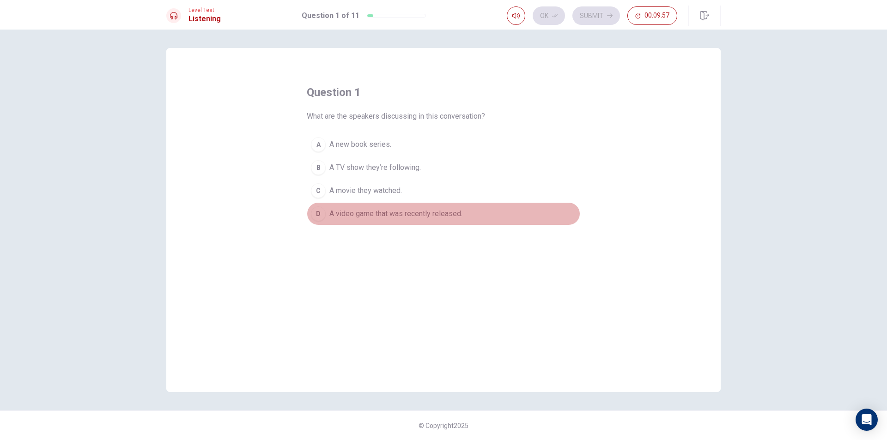
click at [360, 210] on span "A video game that was recently released." at bounding box center [396, 213] width 133 height 11
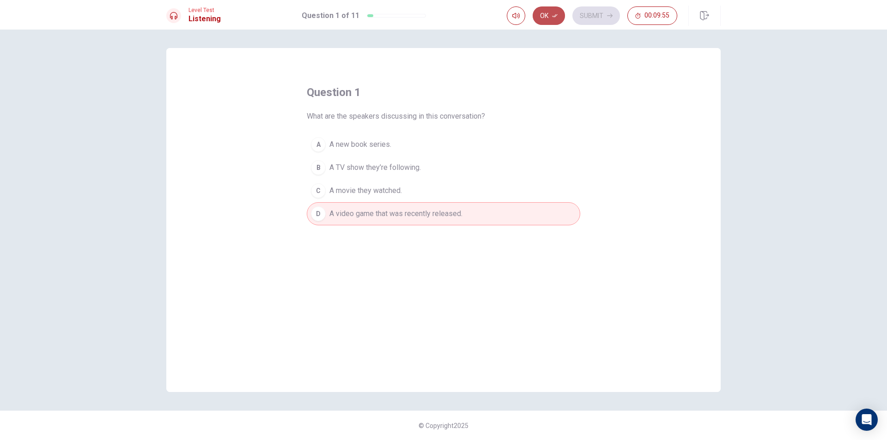
click at [554, 22] on button "Ok" at bounding box center [549, 15] width 32 height 18
click at [582, 19] on button "Submit" at bounding box center [597, 15] width 48 height 18
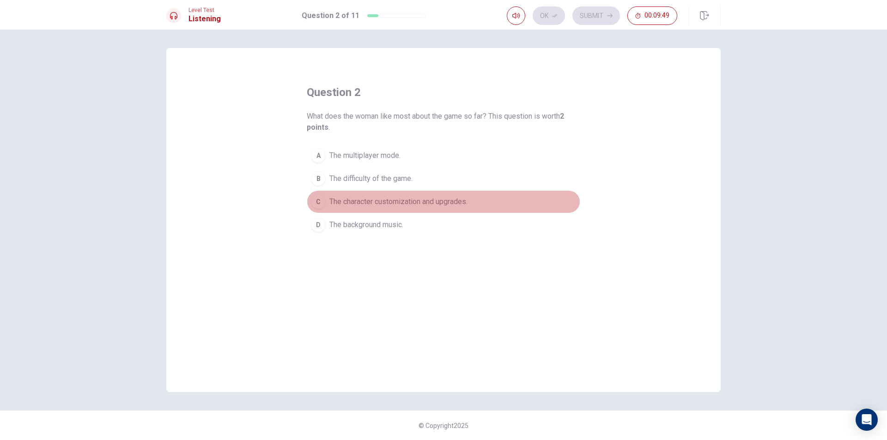
click at [390, 202] on span "The character customization and upgrades." at bounding box center [399, 201] width 138 height 11
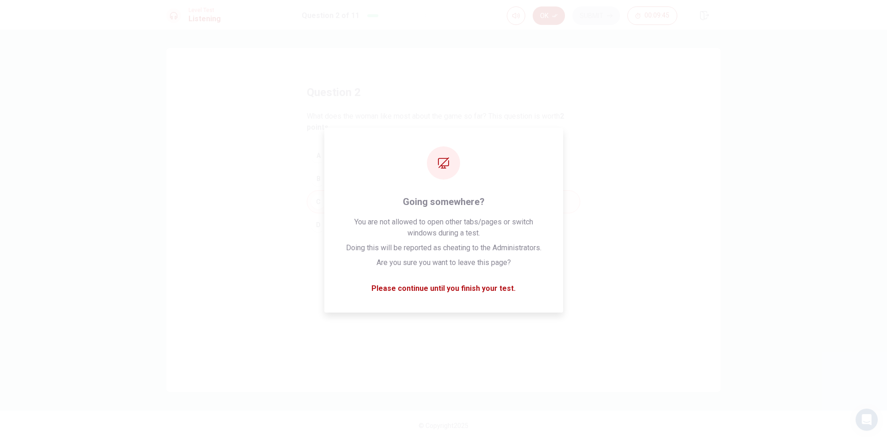
click at [570, 48] on div "question 2 What does the woman like most about the game so far? This question i…" at bounding box center [443, 235] width 887 height 411
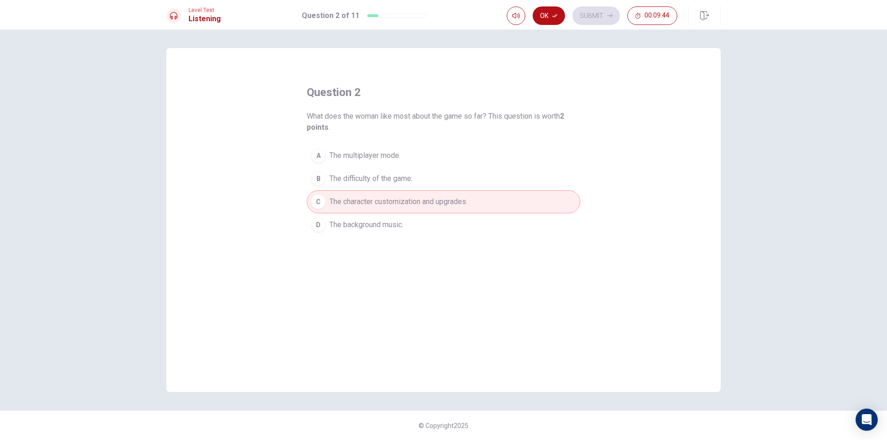
drag, startPoint x: 553, startPoint y: 22, endPoint x: 569, endPoint y: 21, distance: 16.7
click at [552, 22] on button "Ok" at bounding box center [549, 15] width 32 height 18
click at [603, 18] on button "Submit" at bounding box center [597, 15] width 48 height 18
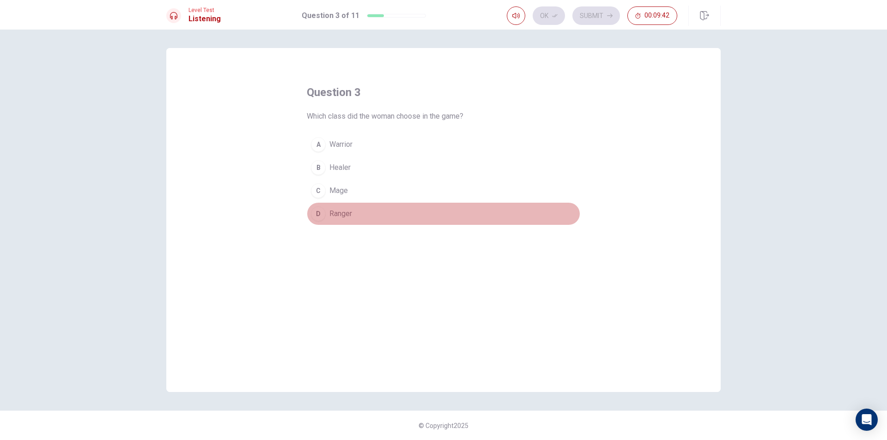
click at [355, 215] on button "D Ranger" at bounding box center [444, 213] width 274 height 23
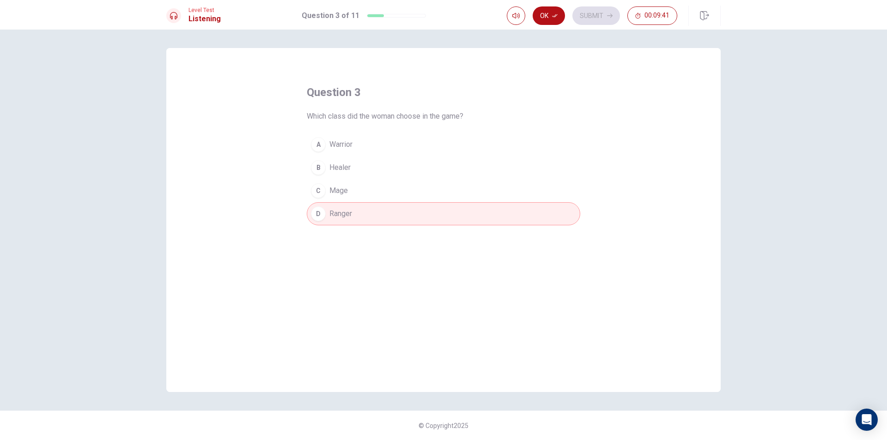
click at [555, 11] on button "Ok" at bounding box center [549, 15] width 32 height 18
click at [596, 11] on button "Submit" at bounding box center [597, 15] width 48 height 18
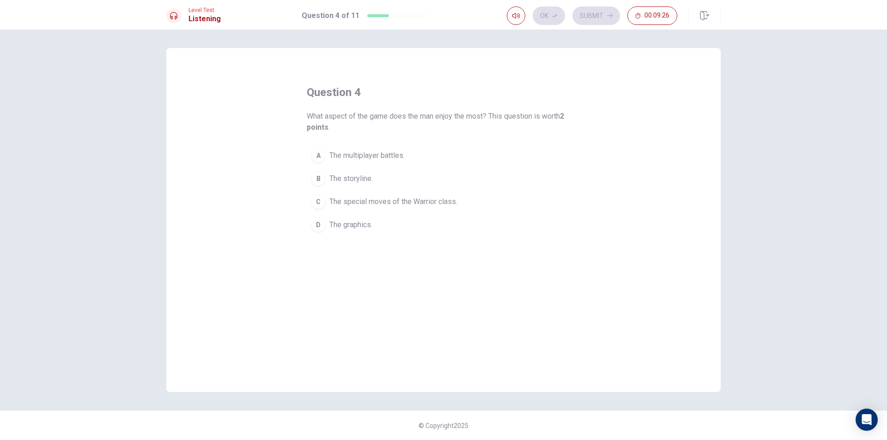
click at [405, 195] on button "C The special moves of the Warrior class." at bounding box center [444, 201] width 274 height 23
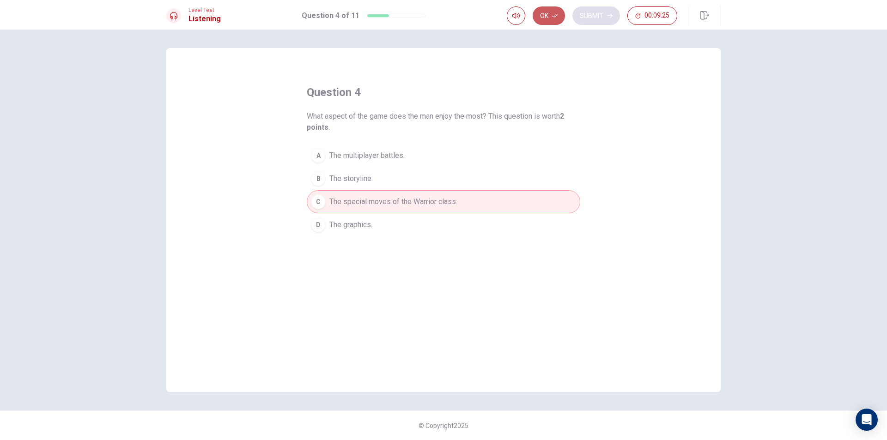
drag, startPoint x: 548, startPoint y: 21, endPoint x: 588, endPoint y: 14, distance: 40.8
click at [550, 21] on button "Ok" at bounding box center [549, 15] width 32 height 18
click at [593, 13] on button "Submit" at bounding box center [597, 15] width 48 height 18
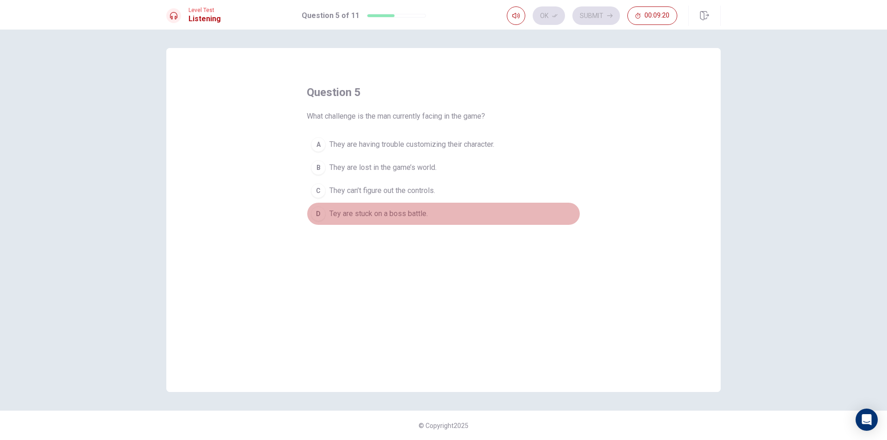
drag, startPoint x: 384, startPoint y: 215, endPoint x: 433, endPoint y: 165, distance: 69.9
click at [384, 215] on span "Tey are stuck on a boss battle." at bounding box center [379, 213] width 98 height 11
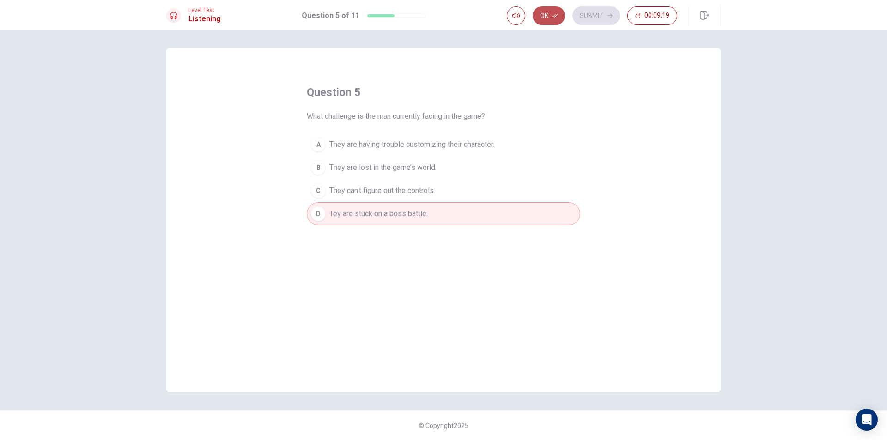
click at [560, 18] on button "Ok" at bounding box center [549, 15] width 32 height 18
click at [586, 15] on button "Submit" at bounding box center [597, 15] width 48 height 18
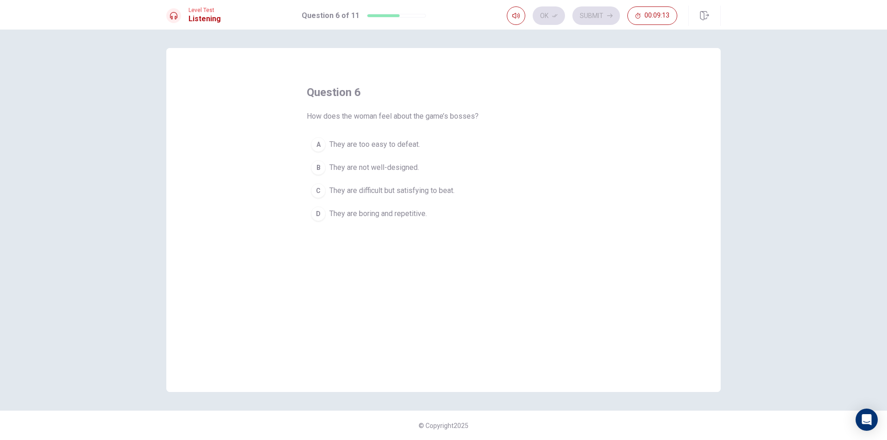
click at [441, 189] on span "They are difficult but satisfying to beat." at bounding box center [392, 190] width 125 height 11
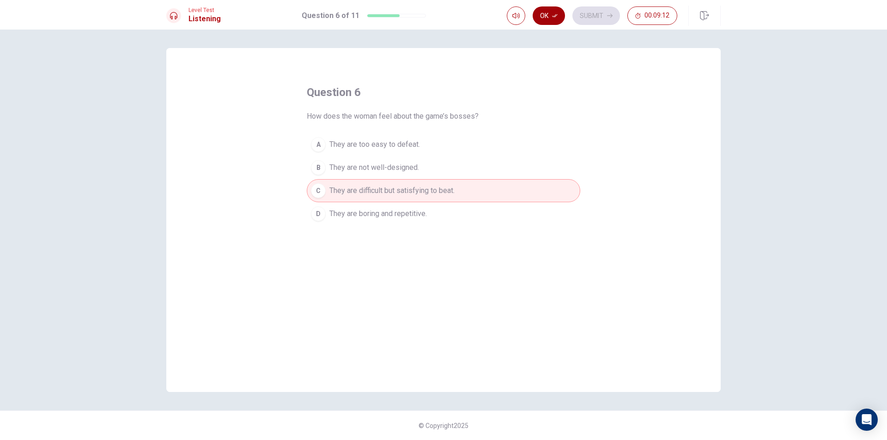
click at [555, 22] on button "Ok" at bounding box center [549, 15] width 32 height 18
click at [582, 15] on button "Submit" at bounding box center [597, 15] width 48 height 18
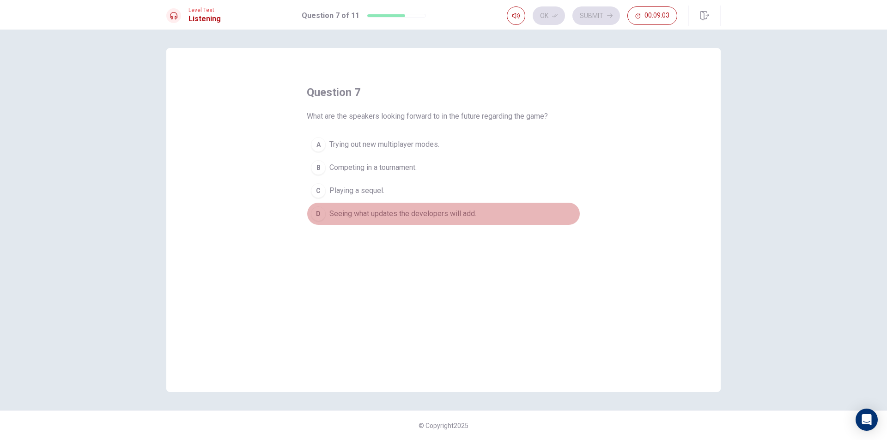
click at [427, 216] on span "Seeing what updates the developers will add." at bounding box center [403, 213] width 147 height 11
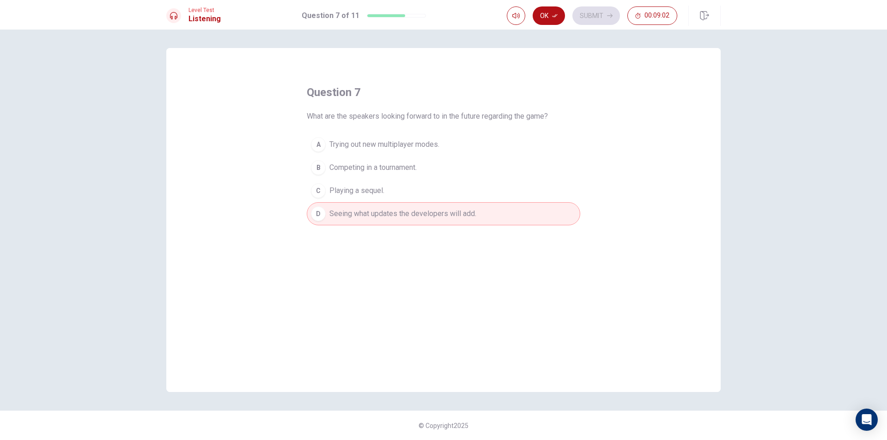
click at [551, 25] on div "Ok Submit 00:09:02" at bounding box center [614, 16] width 214 height 20
click at [557, 18] on icon "button" at bounding box center [555, 16] width 6 height 6
click at [581, 18] on button "Submit" at bounding box center [597, 15] width 48 height 18
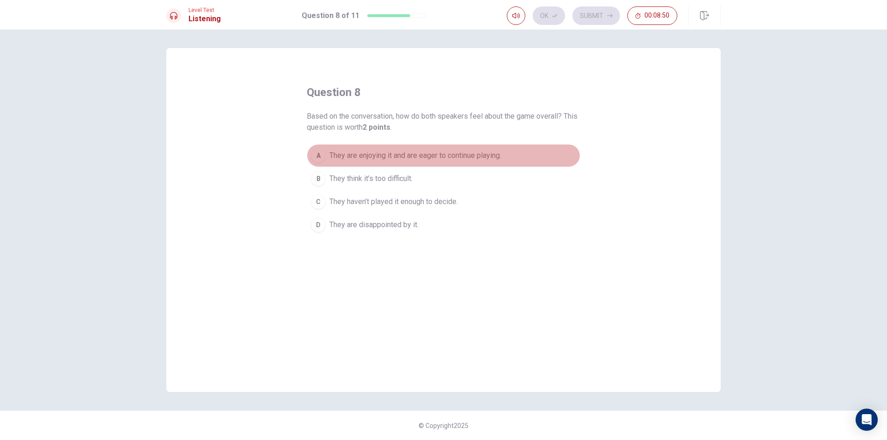
click at [409, 160] on span "They are enjoying it and are eager to continue playing." at bounding box center [416, 155] width 172 height 11
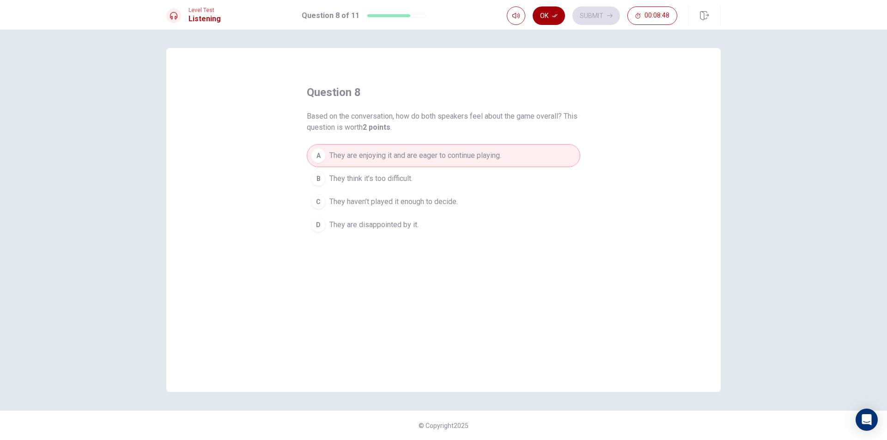
click at [559, 18] on button "Ok" at bounding box center [549, 15] width 32 height 18
click at [599, 19] on button "Submit" at bounding box center [597, 15] width 48 height 18
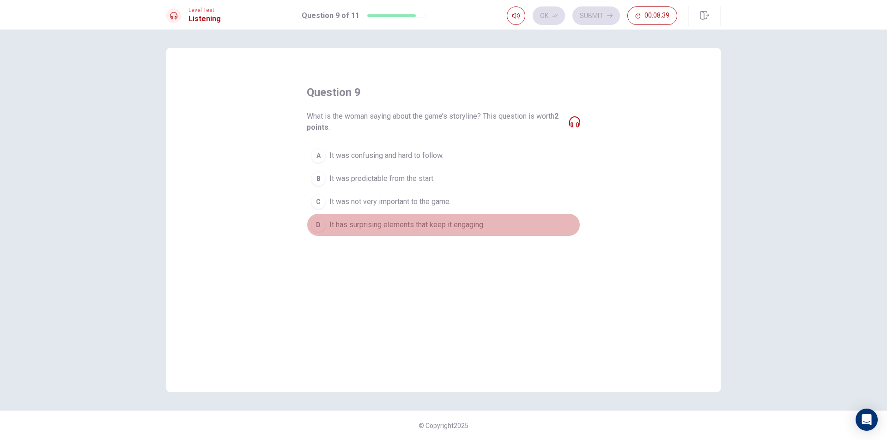
click at [400, 228] on span "It has surprising elements that keep it engaging." at bounding box center [407, 225] width 155 height 11
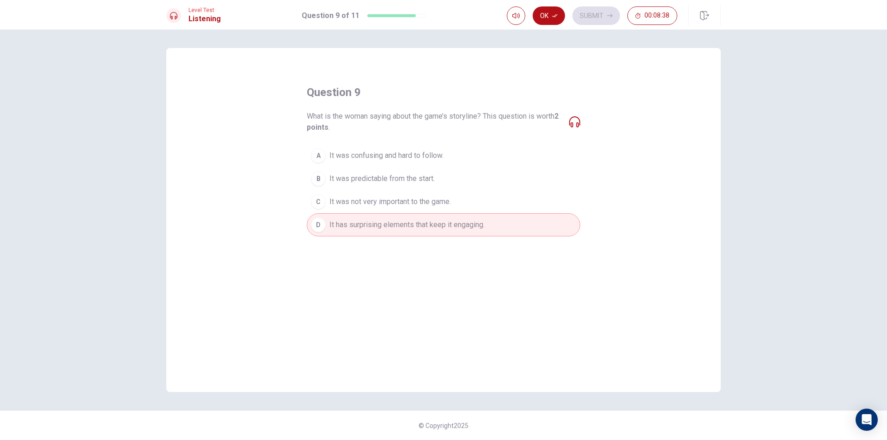
click at [549, 26] on div "Level Test Listening Question 9 of 11 Ok Submit 00:08:38" at bounding box center [443, 15] width 887 height 30
click at [550, 18] on button "Ok" at bounding box center [549, 15] width 32 height 18
click at [582, 14] on button "Submit" at bounding box center [597, 15] width 48 height 18
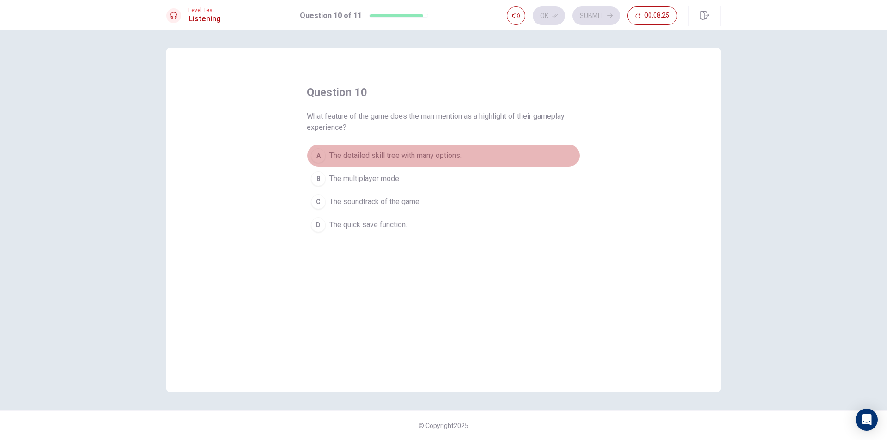
click at [421, 154] on span "The detailed skill tree with many options." at bounding box center [396, 155] width 132 height 11
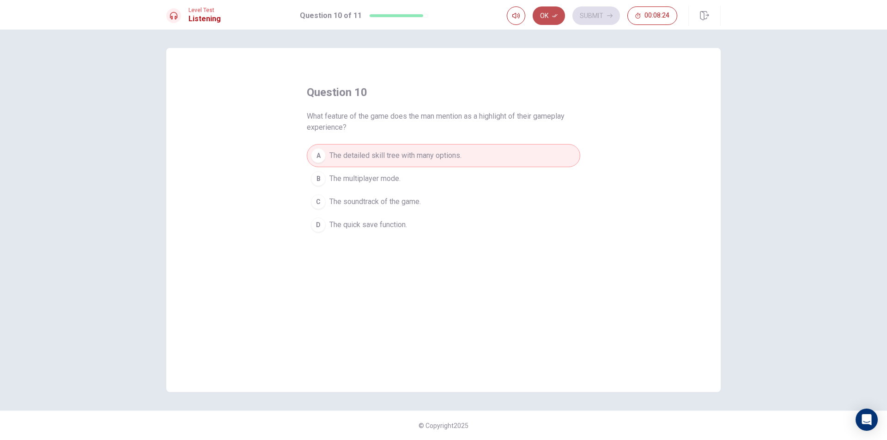
click at [550, 20] on button "Ok" at bounding box center [549, 15] width 32 height 18
click at [592, 19] on button "Submit" at bounding box center [597, 15] width 48 height 18
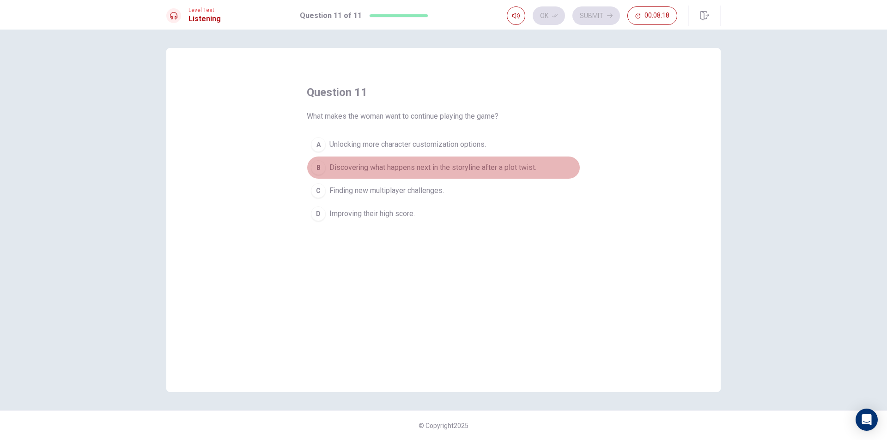
click at [494, 159] on button "B Discovering what happens next in the storyline after a plot twist." at bounding box center [444, 167] width 274 height 23
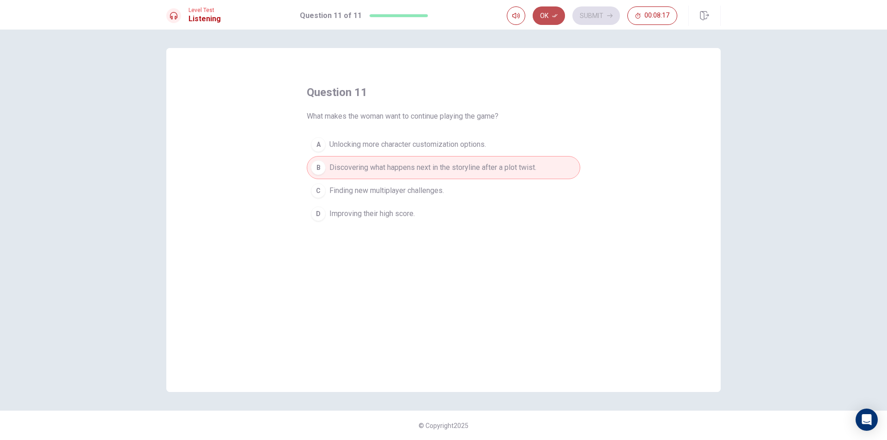
click at [555, 19] on button "Ok" at bounding box center [549, 15] width 32 height 18
click at [600, 24] on button "Submit" at bounding box center [597, 15] width 48 height 18
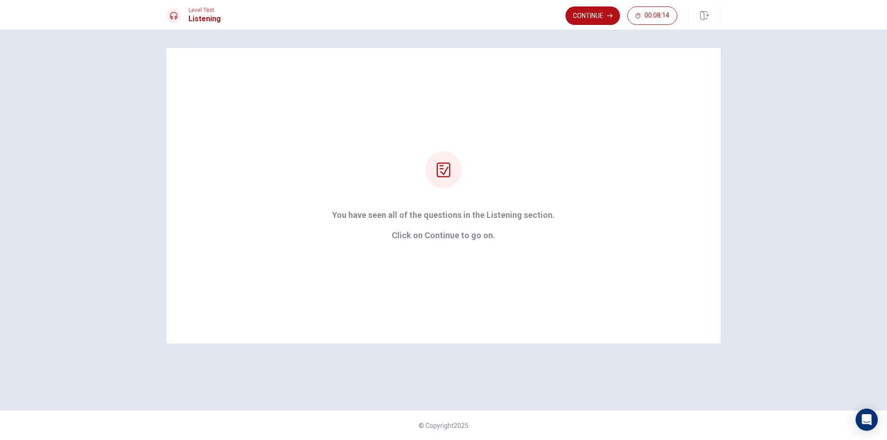
click at [598, 6] on div "Continue 00:08:14" at bounding box center [643, 16] width 155 height 20
click at [588, 20] on button "Continue" at bounding box center [593, 15] width 55 height 18
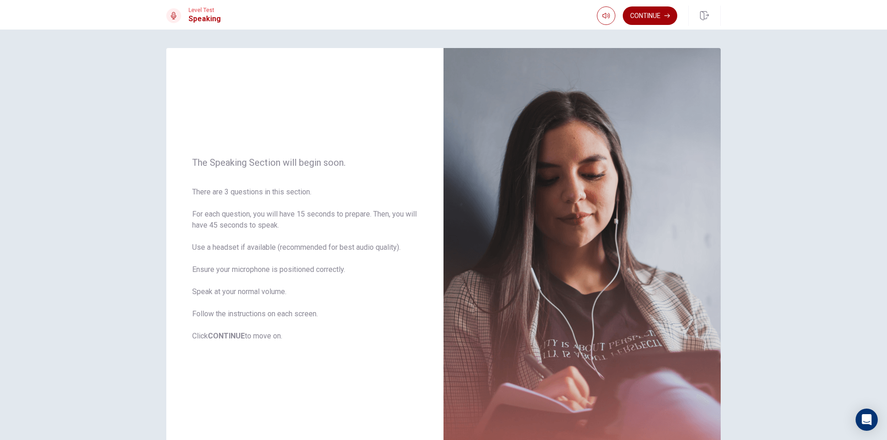
click at [663, 13] on button "Continue" at bounding box center [650, 15] width 55 height 18
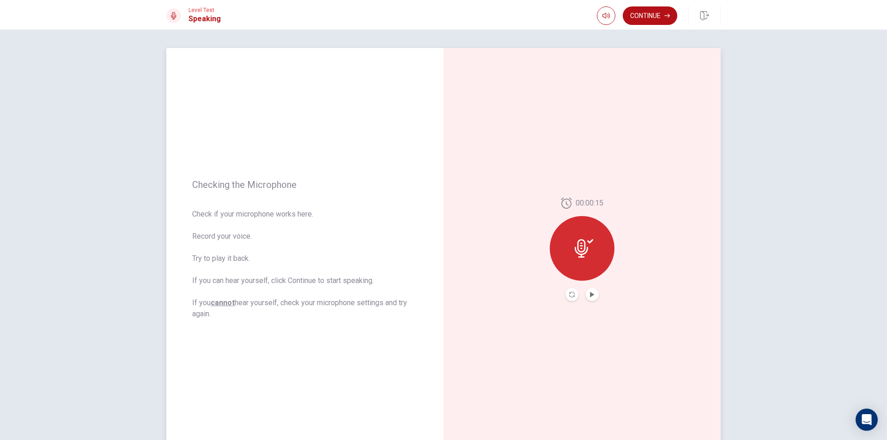
click at [586, 294] on button "Play Audio" at bounding box center [592, 294] width 13 height 13
click at [651, 12] on button "Continue" at bounding box center [650, 15] width 55 height 18
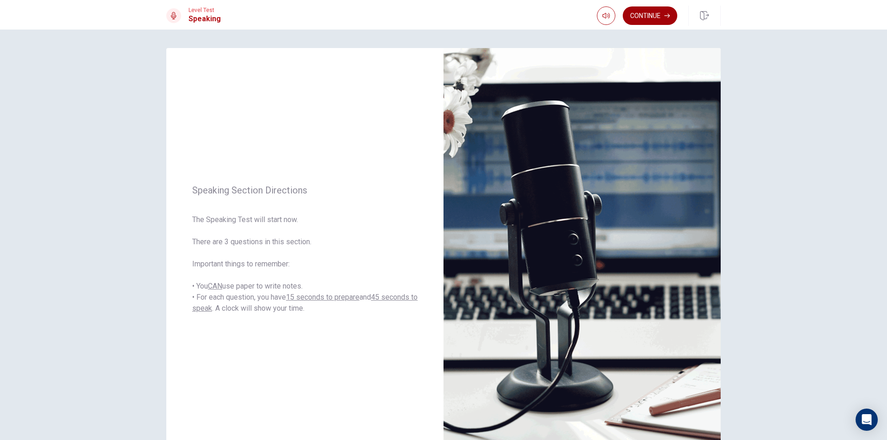
click at [643, 24] on button "Continue" at bounding box center [650, 15] width 55 height 18
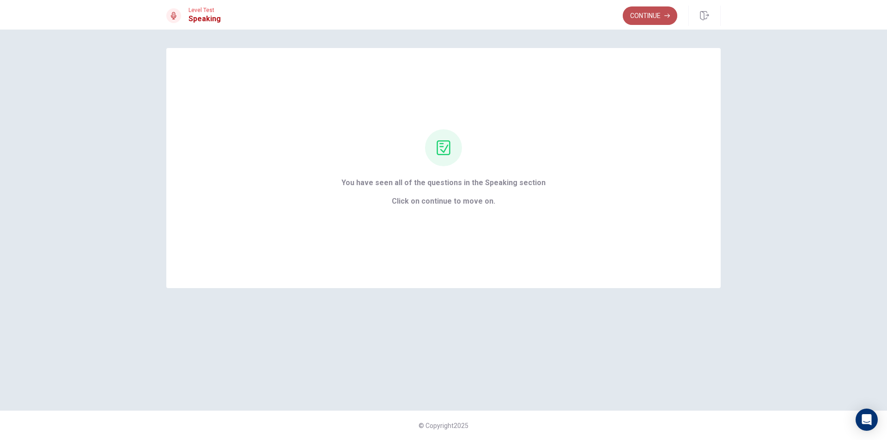
click at [656, 17] on button "Continue" at bounding box center [650, 15] width 55 height 18
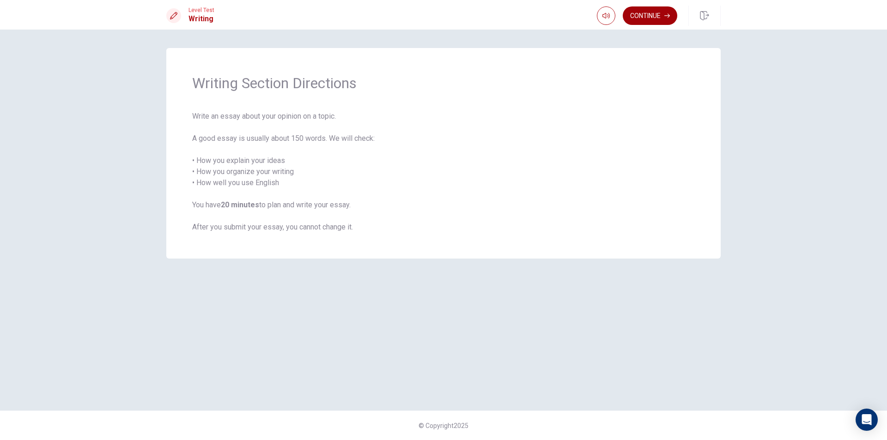
click at [631, 18] on button "Continue" at bounding box center [650, 15] width 55 height 18
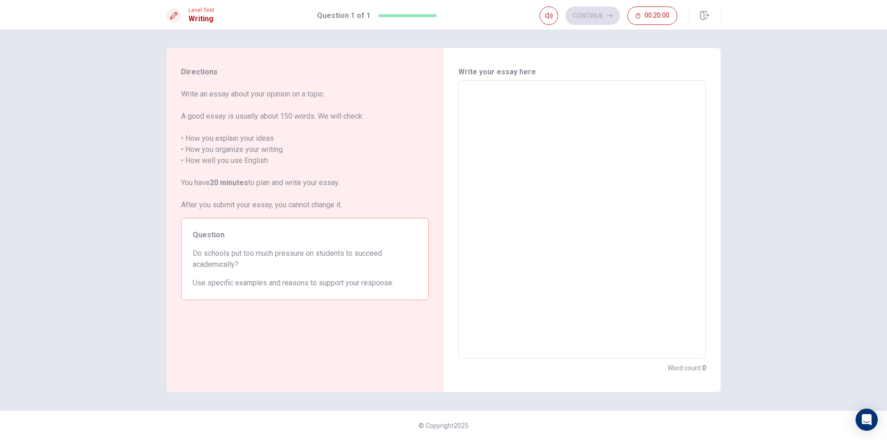
click at [513, 111] on textarea at bounding box center [582, 219] width 235 height 263
type textarea "i"
type textarea "x"
type textarea "id"
type textarea "x"
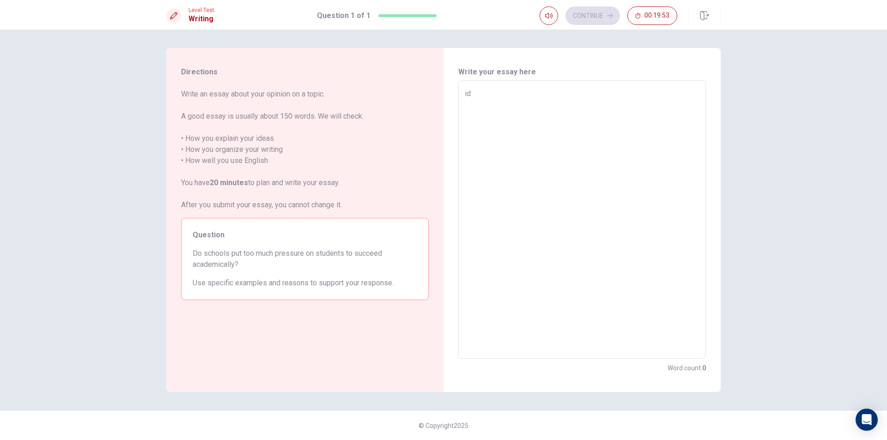
type textarea "idk"
type textarea "x"
type textarea "idk"
type textarea "x"
type textarea "idk b"
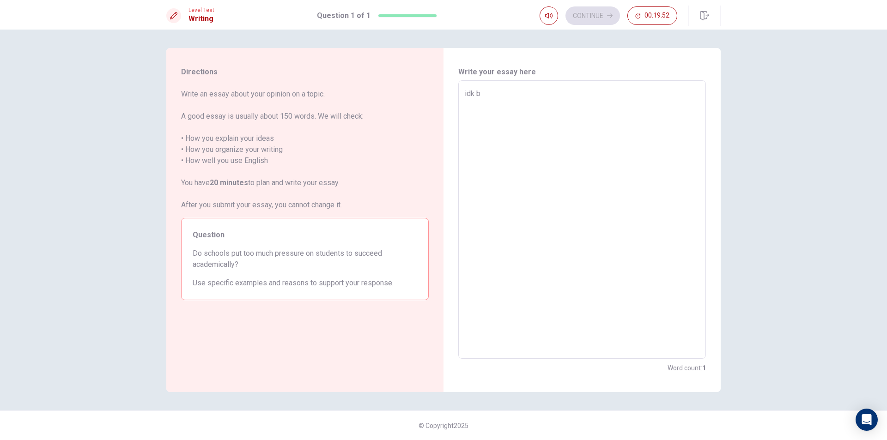
type textarea "x"
type textarea "idk br"
type textarea "x"
type textarea "idk bro"
type textarea "x"
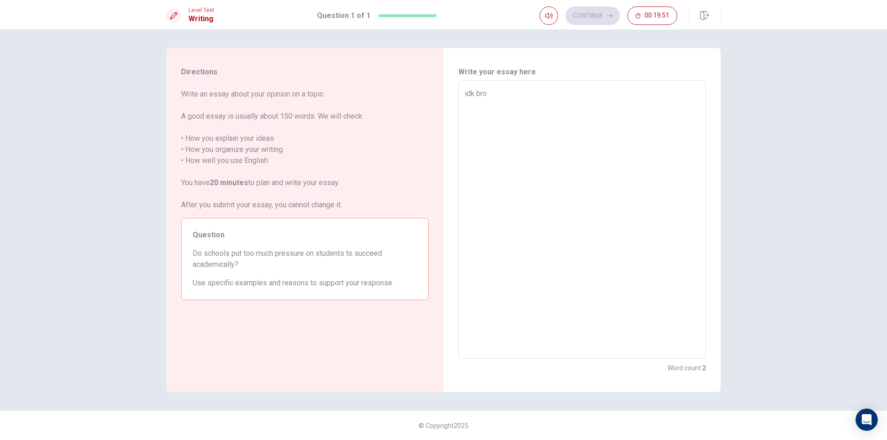
type textarea "idk broa"
type textarea "x"
type textarea "idk bro"
type textarea "x"
type textarea "idk broc"
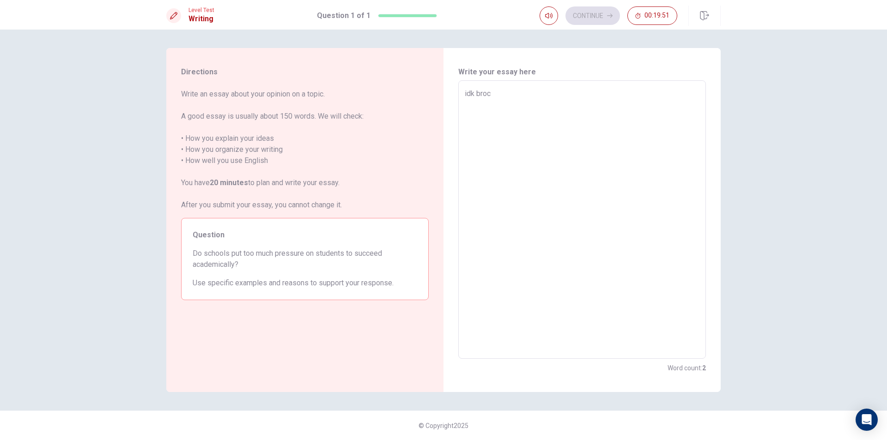
type textarea "x"
type textarea "idk broca"
type textarea "x"
type textarea "idk brocac"
type textarea "x"
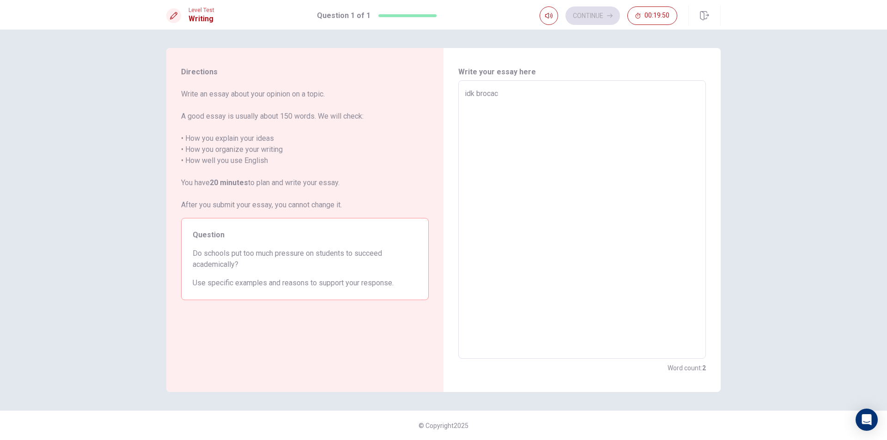
type textarea "idk brocach"
type textarea "x"
type textarea "idk brocacho"
type textarea "x"
type textarea "idk brocacho"
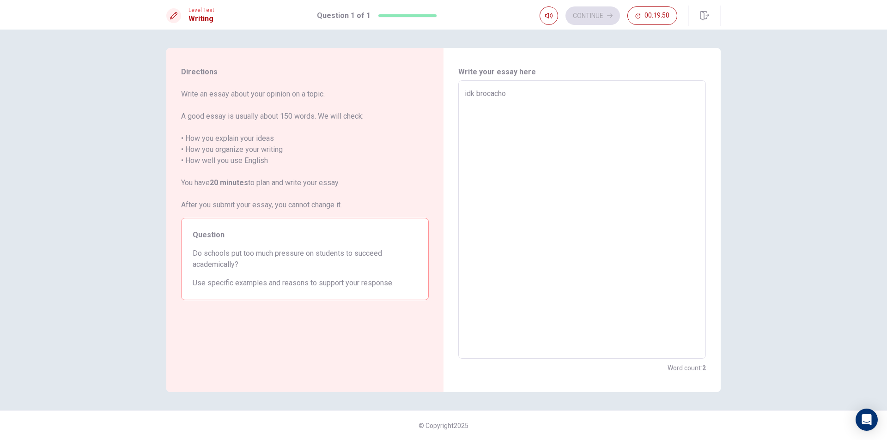
type textarea "x"
type textarea "idk brocacho i"
type textarea "x"
type textarea "idk brocacho im"
type textarea "x"
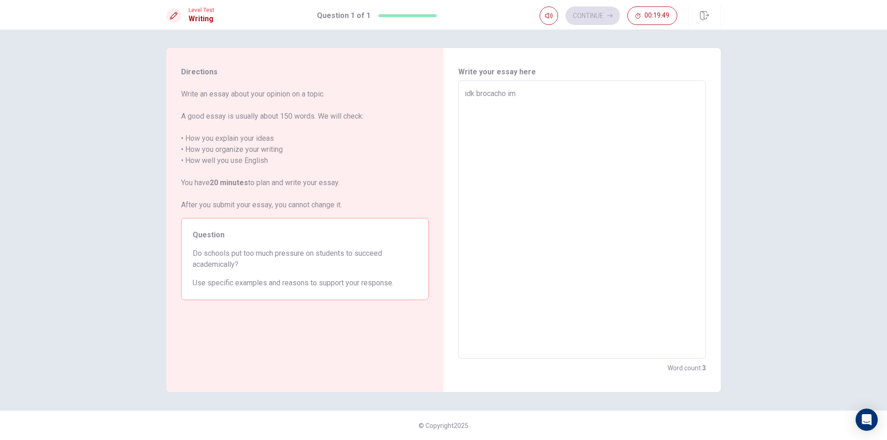
type textarea "idk brocacho im"
type textarea "x"
type textarea "idk brocacho im g"
type textarea "x"
type textarea "idk brocacho im ga"
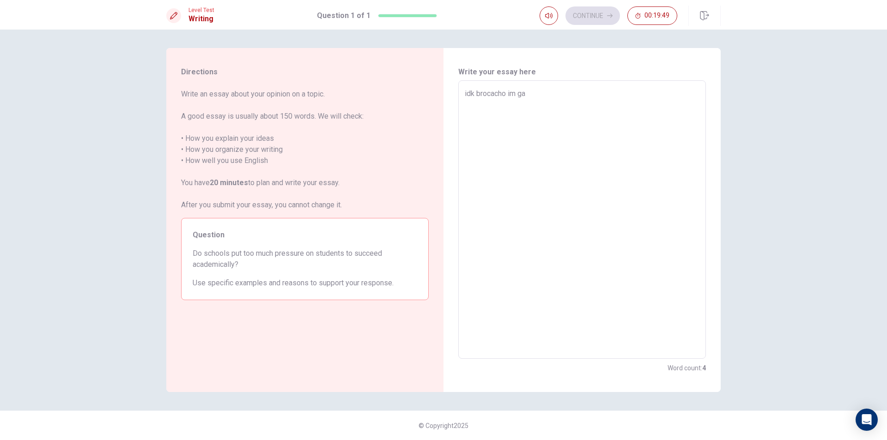
type textarea "x"
type textarea "idk brocacho im [DEMOGRAPHIC_DATA]"
type textarea "x"
type textarea "idk brocacho im ga"
type textarea "x"
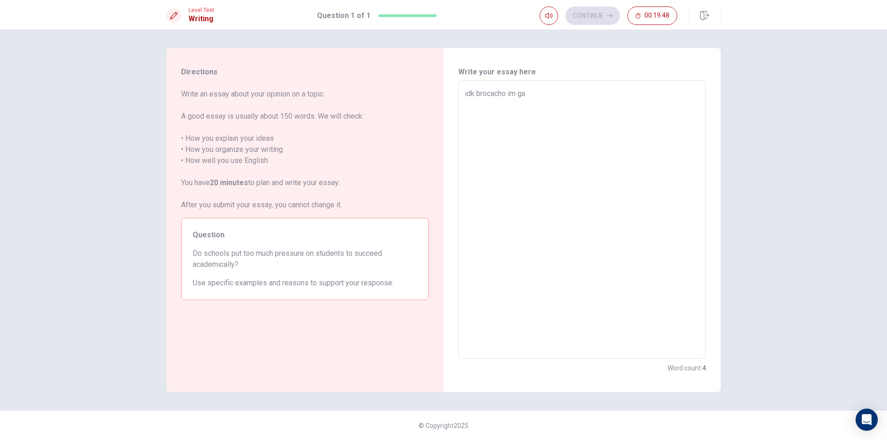
type textarea "idk brocacho im g"
type textarea "x"
type textarea "idk brocacho im"
type textarea "x"
type textarea "idk brocacho im"
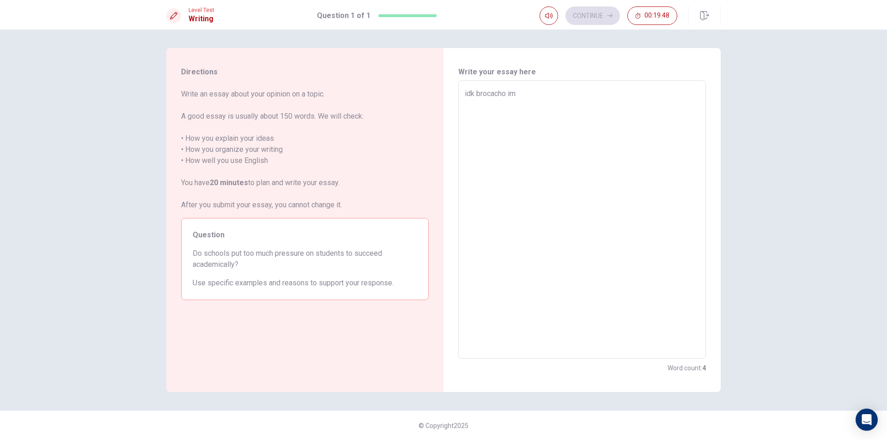
type textarea "x"
type textarea "idk brocacho i"
type textarea "x"
type textarea "idk brocacho"
type textarea "x"
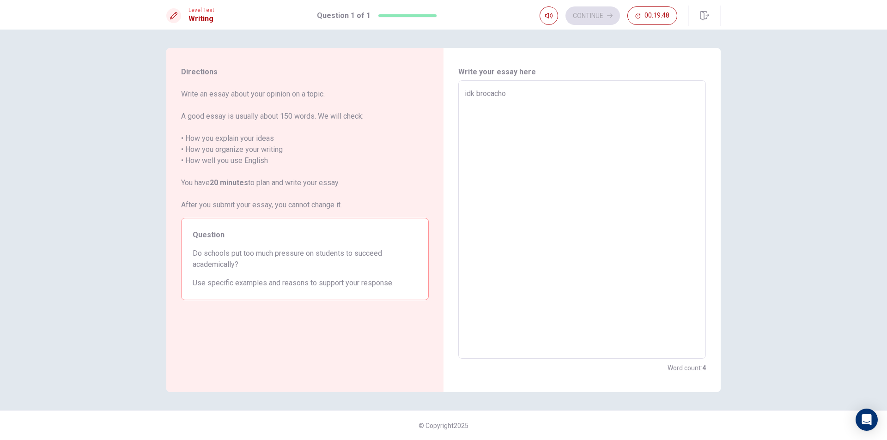
type textarea "idk brocacho"
type textarea "x"
type textarea "idk brocach"
type textarea "x"
type textarea "idk brocac"
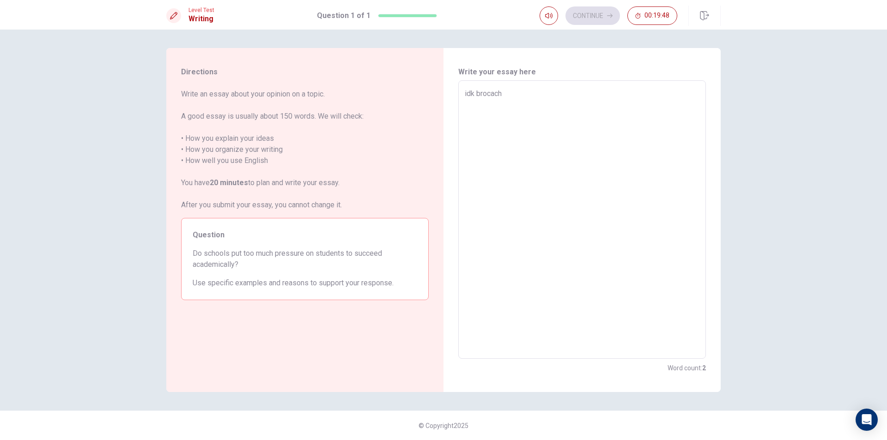
type textarea "x"
type textarea "idk broca"
type textarea "x"
type textarea "idk broc"
type textarea "x"
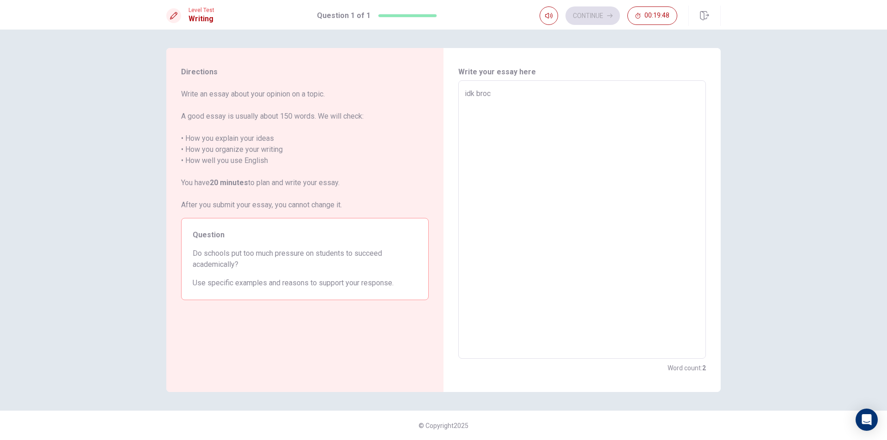
type textarea "idk bro"
type textarea "x"
type textarea "idk br"
type textarea "x"
type textarea "idk b"
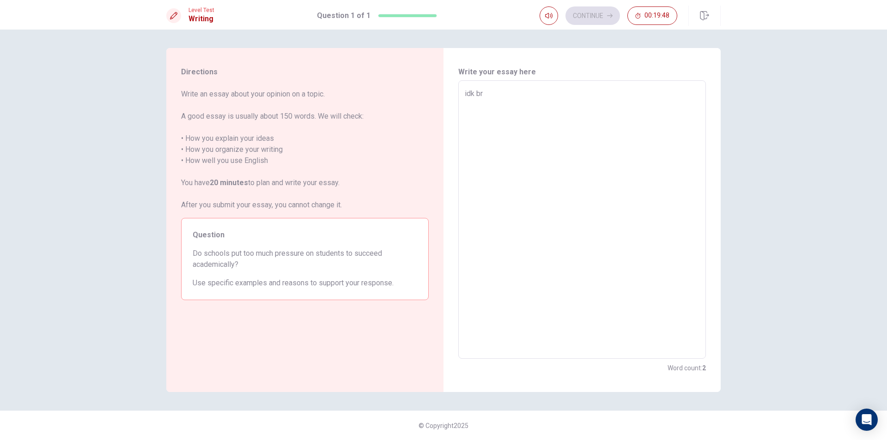
type textarea "x"
type textarea "idk"
type textarea "x"
type textarea "idk"
type textarea "x"
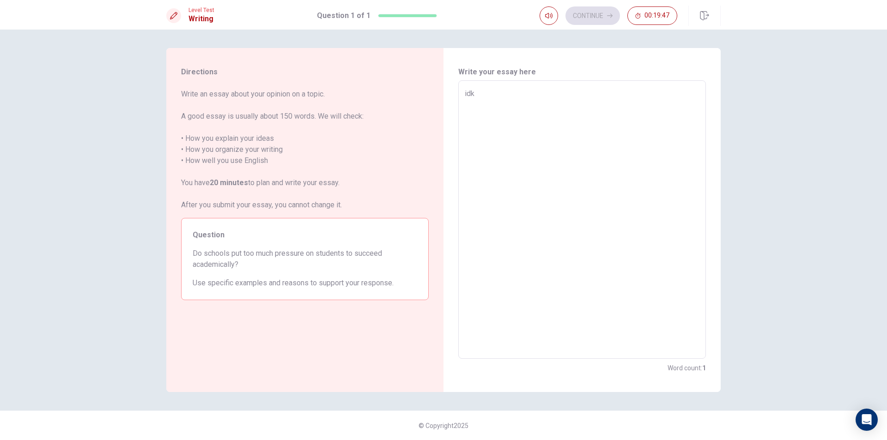
type textarea "id"
type textarea "x"
type textarea "i"
type textarea "x"
type textarea "n"
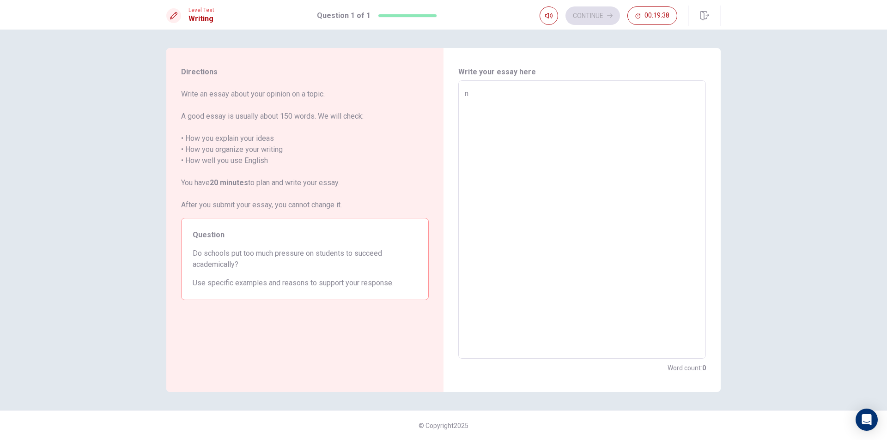
type textarea "x"
type textarea "no"
type textarea "x"
type textarea "no"
type textarea "x"
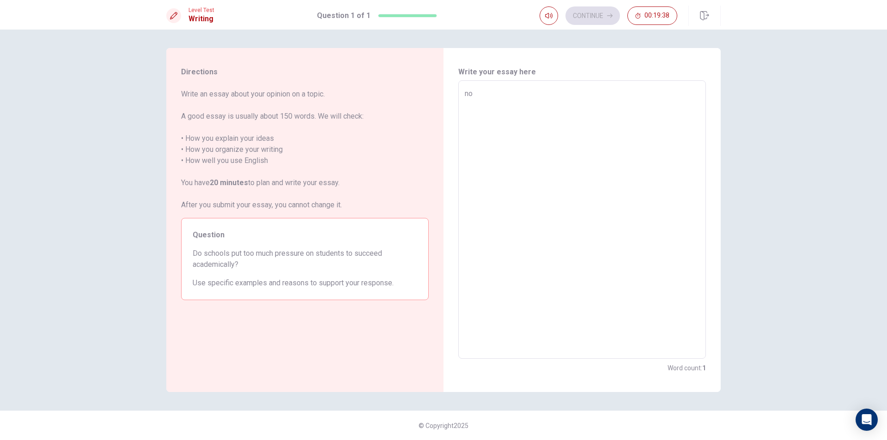
type textarea "no i"
type textarea "x"
type textarea "no in"
type textarea "x"
type textarea "no ins"
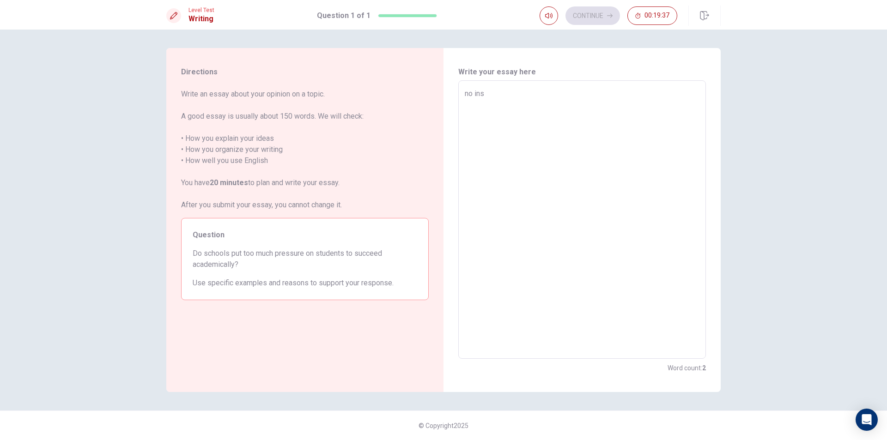
type textarea "x"
type textarea "no inst"
type textarea "x"
type textarea "no inste"
type textarea "x"
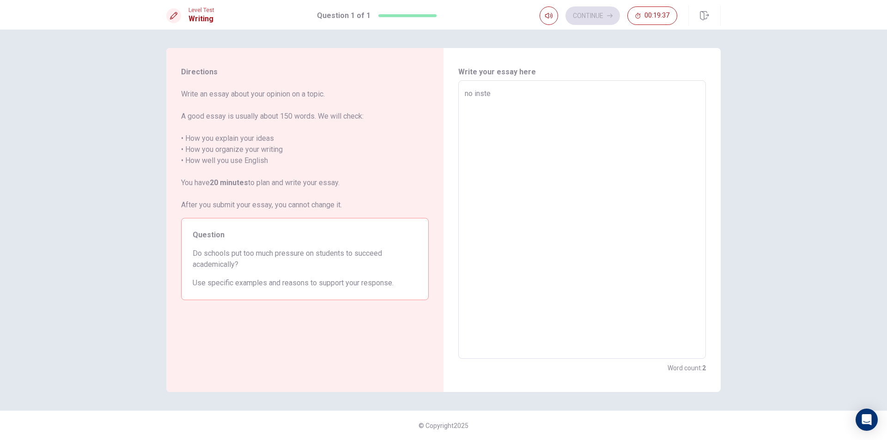
type textarea "no instea"
type textarea "x"
type textarea "no instead"
type textarea "x"
type textarea "no instead"
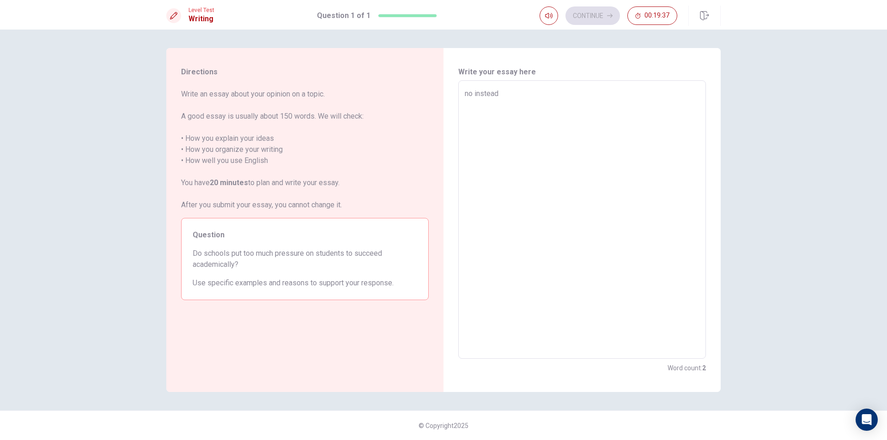
type textarea "x"
type textarea "no instead y"
type textarea "x"
type textarea "no instead yo"
type textarea "x"
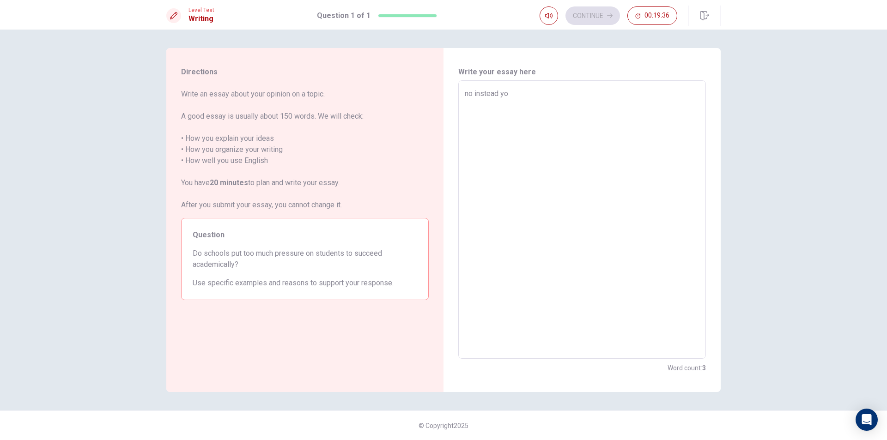
type textarea "no instead you"
type textarea "x"
type textarea "no instead you"
type textarea "x"
type textarea "no instead you s"
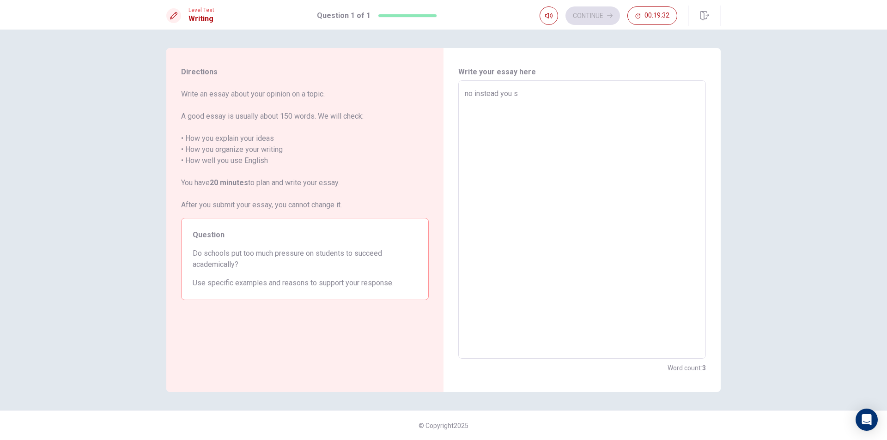
type textarea "x"
type textarea "no instead you sh"
type textarea "x"
type textarea "no instead you sho"
type textarea "x"
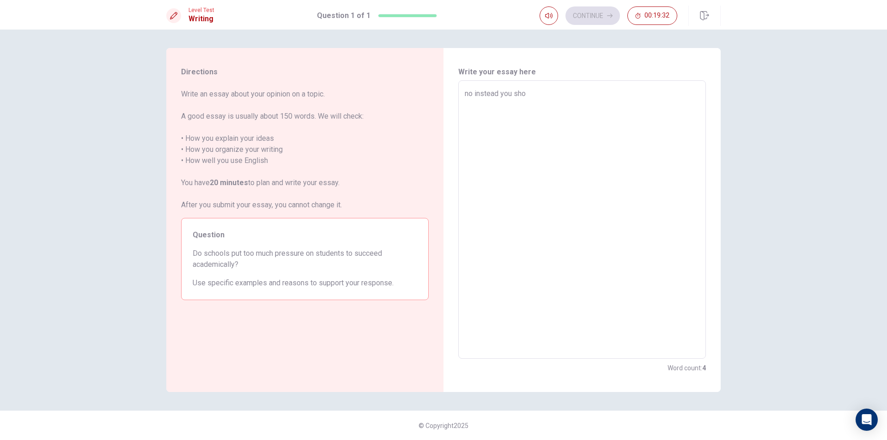
type textarea "no instead you shou"
type textarea "x"
type textarea "no instead you shoul"
type textarea "x"
type textarea "no instead you should"
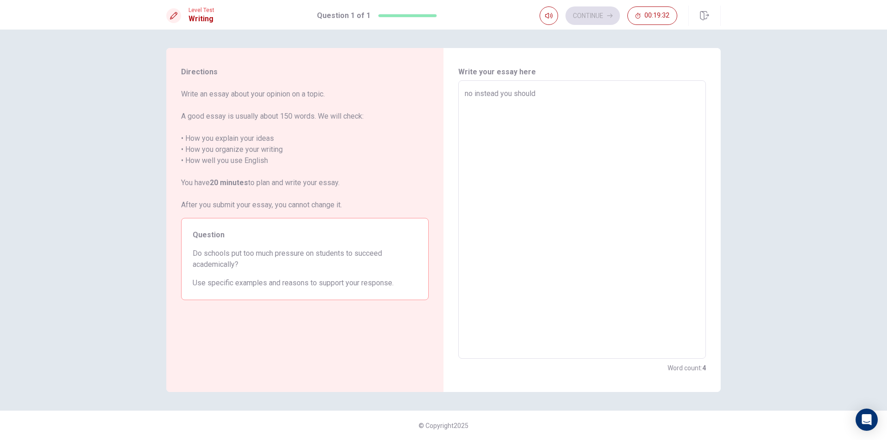
type textarea "x"
type textarea "no instead you should"
type textarea "x"
type textarea "no instead you should m"
type textarea "x"
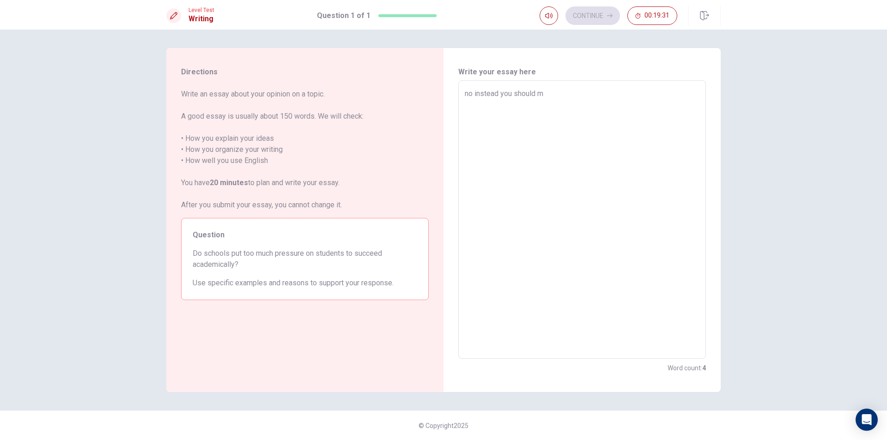
type textarea "no instead you should ma"
type textarea "x"
type textarea "no instead you should mak"
type textarea "x"
type textarea "no instead you should make"
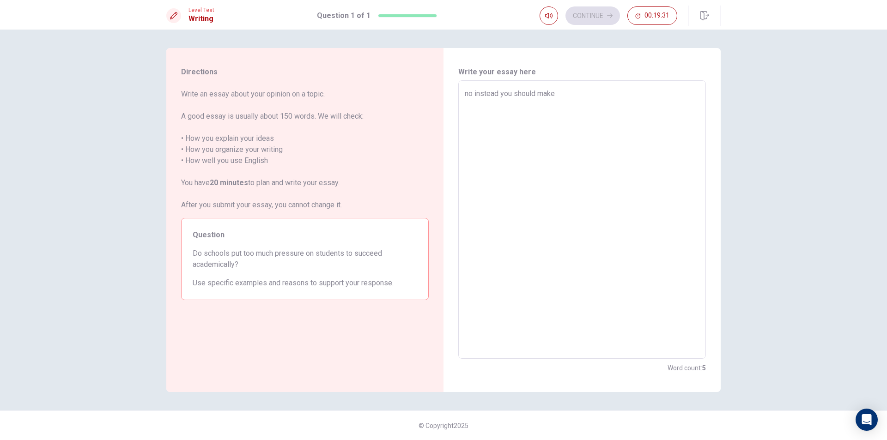
type textarea "x"
type textarea "no instead you should make"
type textarea "x"
type textarea "no instead you should make h"
type textarea "x"
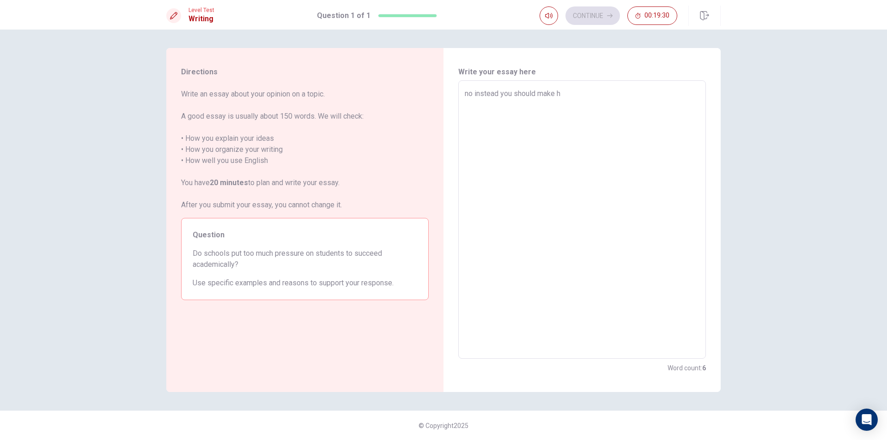
type textarea "no instead you should make"
type textarea "x"
type textarea "no instead you should make t"
type textarea "x"
type textarea "no instead you should make th"
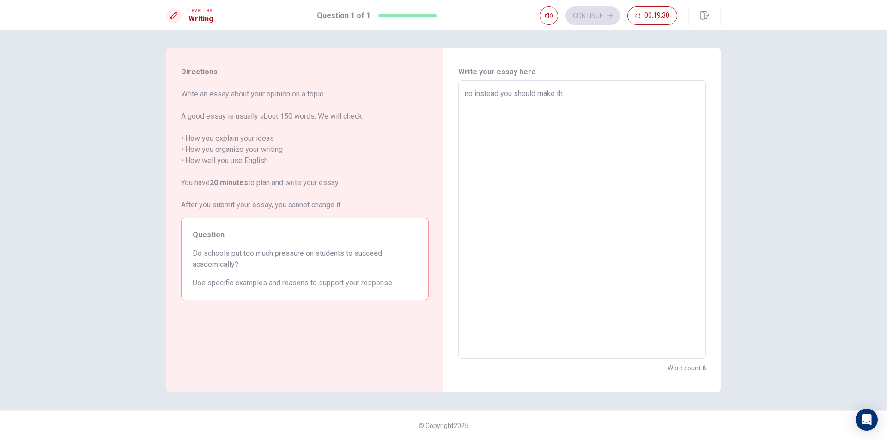
type textarea "x"
type textarea "no instead you should make the"
type textarea "x"
type textarea "no instead you should make the"
type textarea "x"
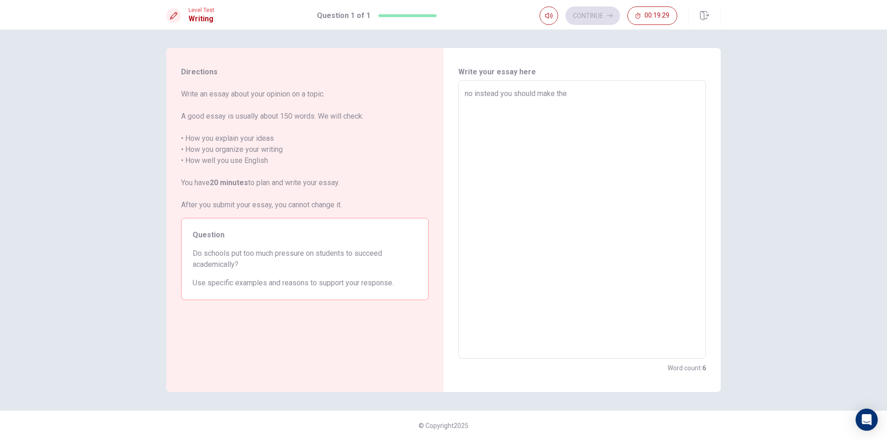
type textarea "no instead you should make the s"
type textarea "x"
type textarea "no instead you should make the su"
type textarea "x"
type textarea "no instead you should make the sud"
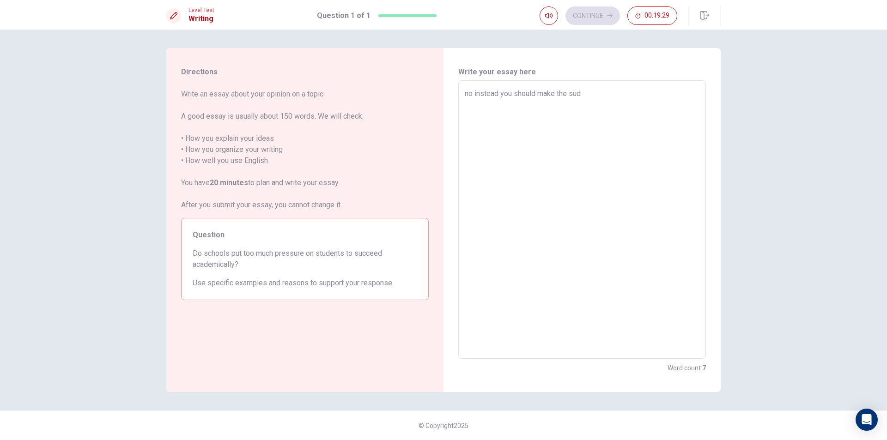
type textarea "x"
type textarea "no instead you should make the sude"
type textarea "x"
type textarea "no instead you should make the suden"
type textarea "x"
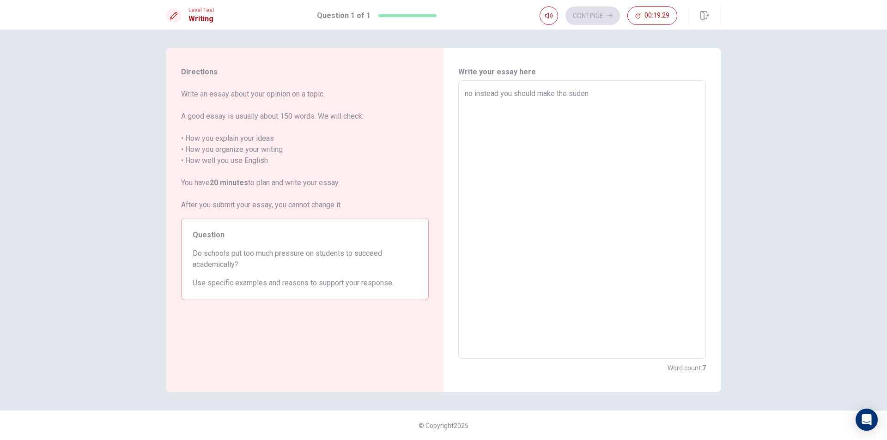
type textarea "no instead you should make the sudent"
type textarea "x"
type textarea "no instead you should make the sudent"
type textarea "x"
type textarea "no instead you should make the sudent f"
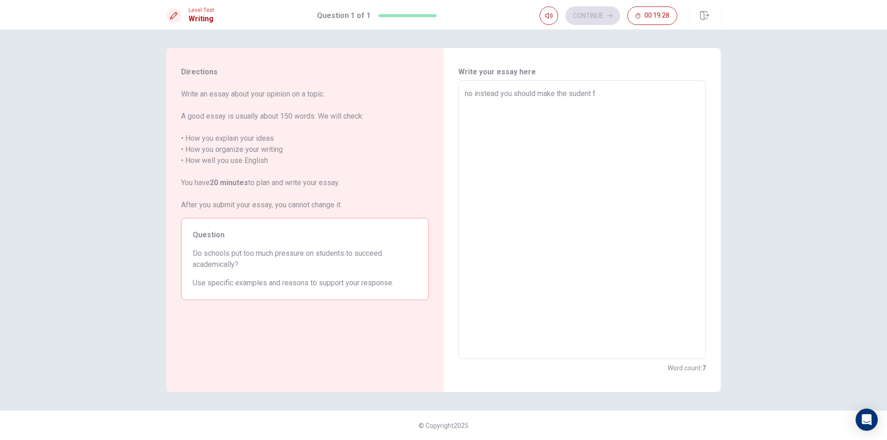
type textarea "x"
type textarea "no instead you should make the sudent fe"
type textarea "x"
type textarea "no instead you should make the sudent fel"
type textarea "x"
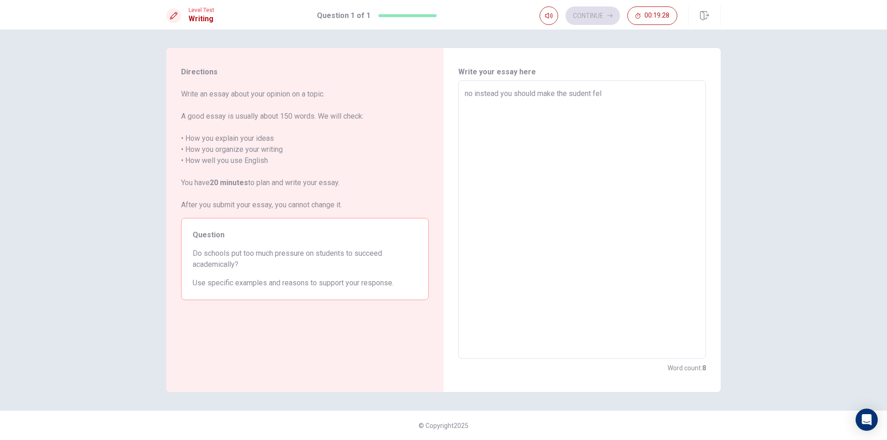
type textarea "no instead you should make the sudent fell"
type textarea "x"
type textarea "no instead you should make the sudent felle"
type textarea "x"
type textarea "no instead you should make the sudent felle"
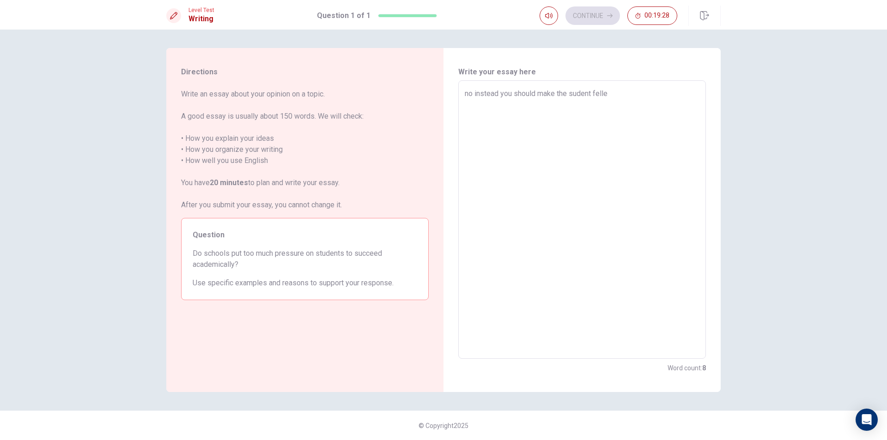
type textarea "x"
type textarea "no instead you should make the sudent felle c"
type textarea "x"
type textarea "no instead you should make the sudent felle ca"
type textarea "x"
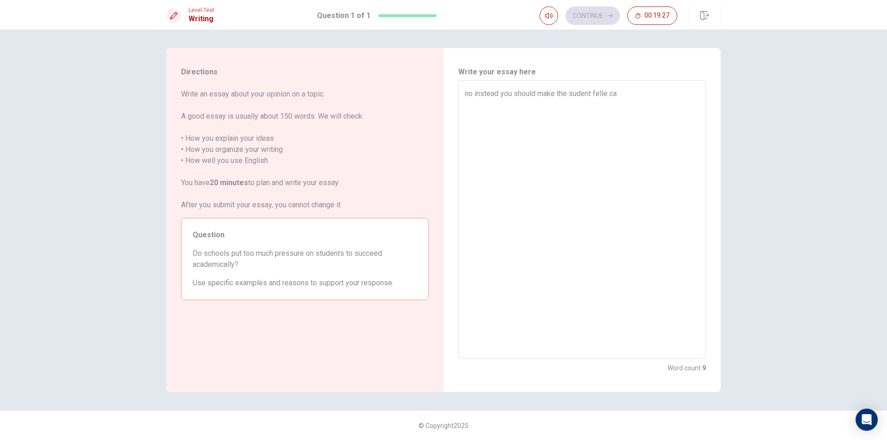
type textarea "no instead you should make the sudent [PERSON_NAME]"
type textarea "x"
type textarea "no instead you should make the sudent felle calm"
type textarea "x"
type textarea "no instead you should make the sudent felle calm"
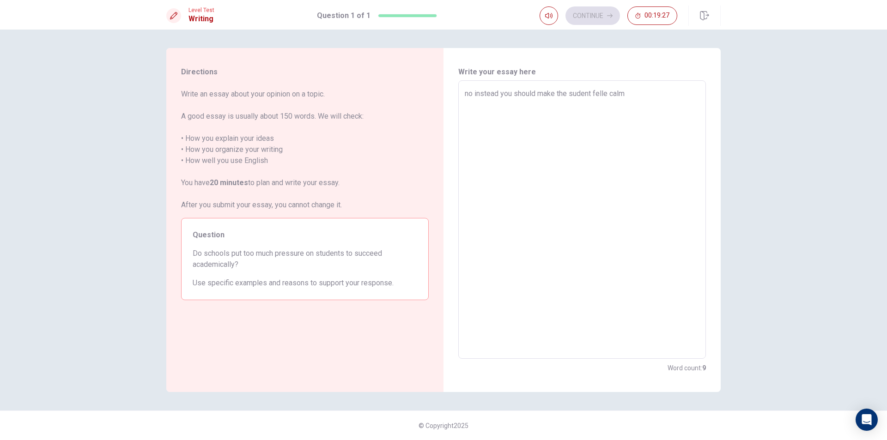
type textarea "x"
type textarea "no instead you should make the sudent felle calm a"
type textarea "x"
type textarea "no instead you should make the sudent felle calm an"
type textarea "x"
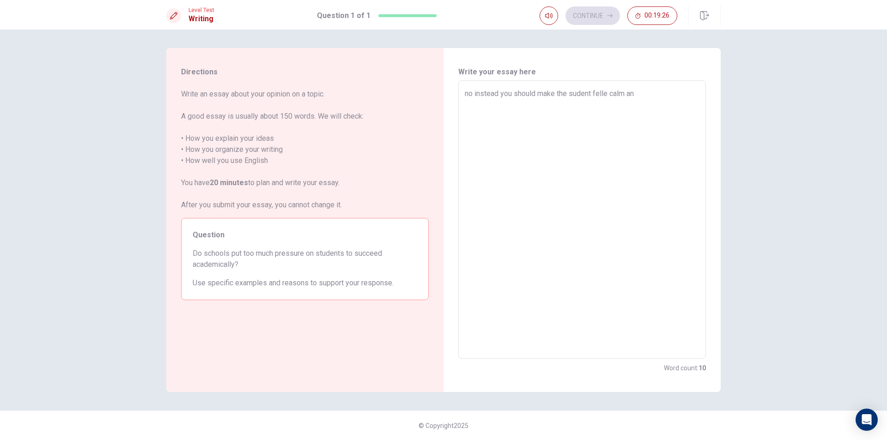
type textarea "no instead you should make the sudent felle calm and"
type textarea "x"
type textarea "no instead you should make the sudent felle calm and"
type textarea "x"
type textarea "no instead you should make the sudent felle calm and n"
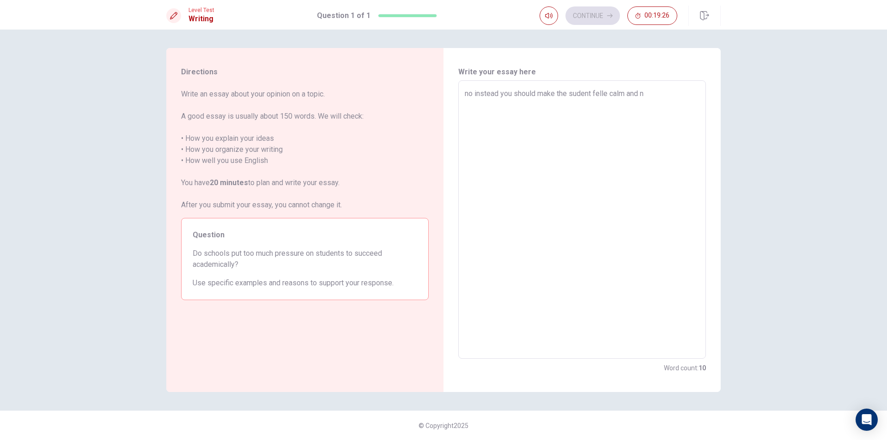
type textarea "x"
type textarea "no instead you should make the sudent felle calm and ni"
type textarea "x"
type textarea "no instead you should make the sudent felle calm and nic"
type textarea "x"
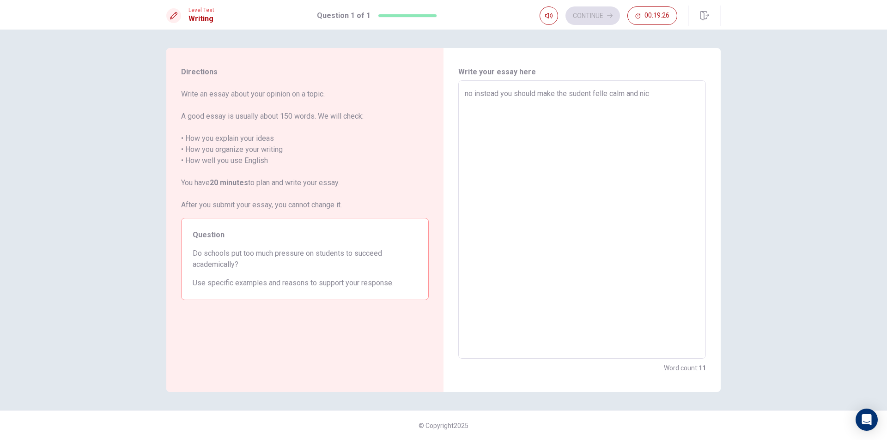
type textarea "no instead you should make the sudent felle calm and nice"
type textarea "x"
type textarea "no instead you should make the sudent felle calm and nice"
type textarea "x"
type textarea "no instead you should make the sudent felle calm and nice y"
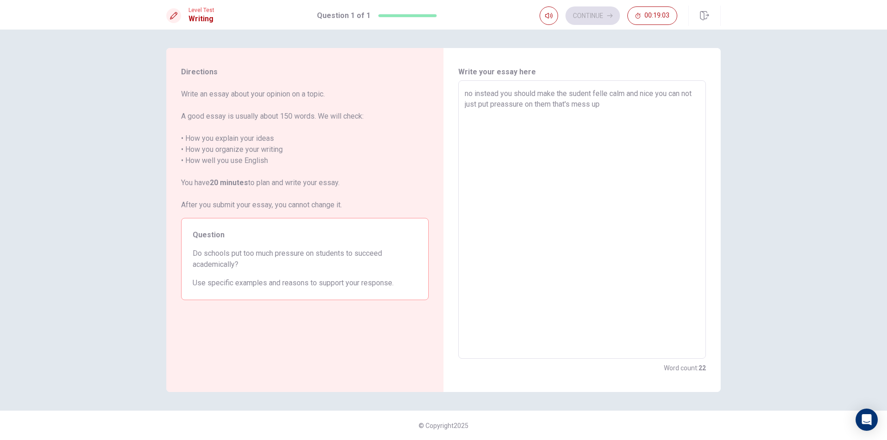
click at [607, 95] on textarea "no instead you should make the sudent felle calm and nice you can not just put …" at bounding box center [582, 219] width 235 height 263
click at [609, 94] on textarea "no instead you should make the sudent felle calm and nice you can not just put …" at bounding box center [582, 219] width 235 height 263
click at [611, 111] on textarea "no instead you should make the sudent feel calm and nice you can not just put p…" at bounding box center [582, 219] width 235 height 263
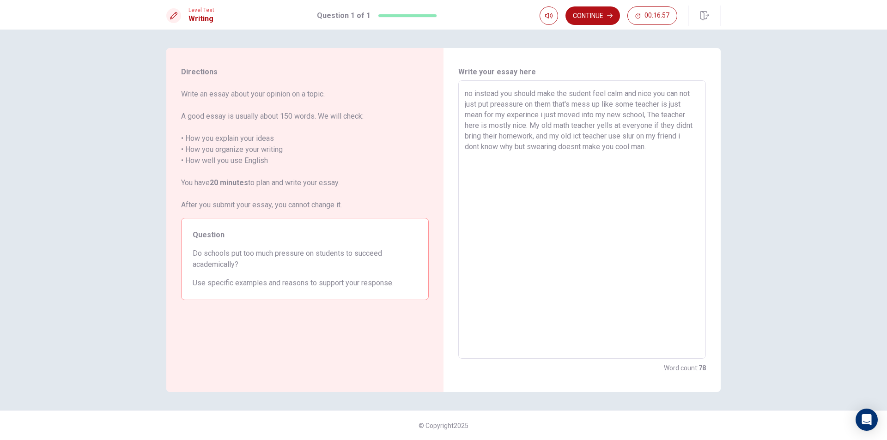
click at [601, 105] on textarea "no instead you should make the sudent feel calm and nice you can not just put p…" at bounding box center [582, 219] width 235 height 263
click at [691, 109] on textarea "no instead you should make the sudent feel calm and nice you can not just put p…" at bounding box center [582, 219] width 235 height 263
click at [618, 110] on textarea "no instead you should make the sudent feel calm and nice you can not just put p…" at bounding box center [582, 219] width 235 height 263
click at [517, 118] on textarea "no instead you should make the sudent feel calm and nice you can not just put p…" at bounding box center [582, 219] width 235 height 263
click at [507, 118] on textarea "no instead you should make the sudent feel calm and nice you can not just put p…" at bounding box center [582, 219] width 235 height 263
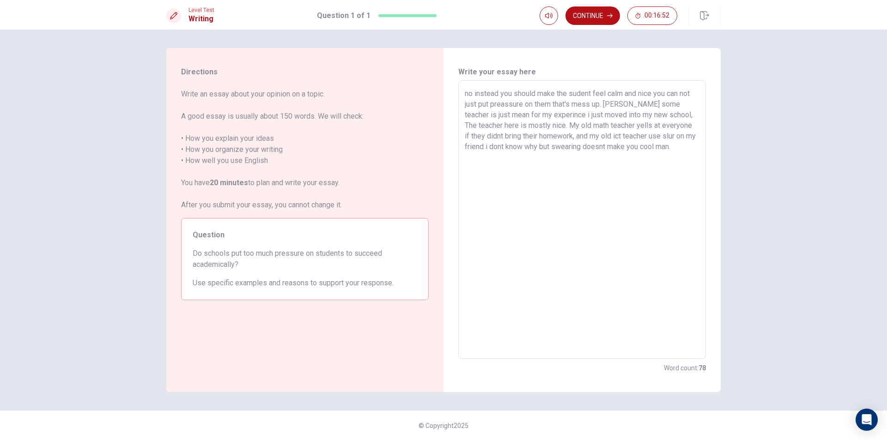
click at [518, 119] on textarea "no instead you should make the sudent feel calm and nice you can not just put p…" at bounding box center [582, 219] width 235 height 263
click at [546, 121] on textarea "no instead you should make the sudent feel calm and nice you can not just put p…" at bounding box center [582, 219] width 235 height 263
click at [559, 121] on textarea "no instead you should make the sudent feel calm and nice you can not just put p…" at bounding box center [582, 219] width 235 height 263
click at [524, 121] on textarea "no instead you should make the sudent feel calm and nice you can not just put p…" at bounding box center [582, 219] width 235 height 263
click at [542, 124] on textarea "no instead you should make the sudent feel calm and nice you can not just put p…" at bounding box center [582, 219] width 235 height 263
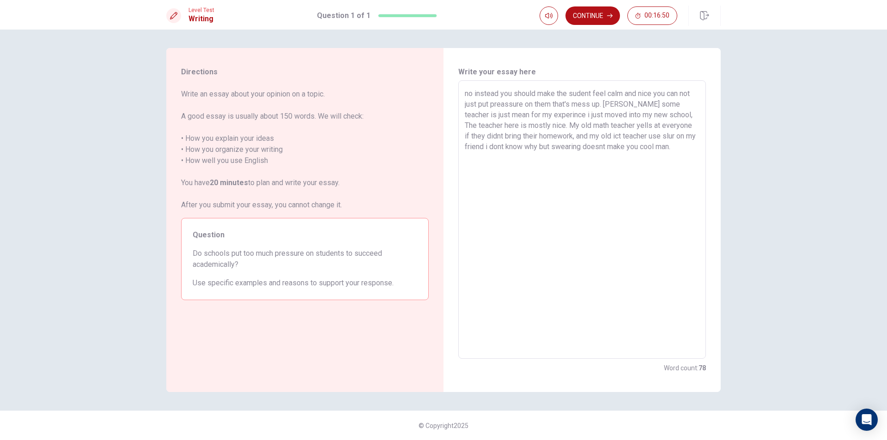
click at [547, 124] on textarea "no instead you should make the sudent feel calm and nice you can not just put p…" at bounding box center [582, 219] width 235 height 263
click at [583, 127] on textarea "no instead you should make the sudent feel calm and nice you can not just put p…" at bounding box center [582, 219] width 235 height 263
click at [647, 137] on textarea "no instead you should make the sudent feel calm and nice you can not just put p…" at bounding box center [582, 219] width 235 height 263
click at [651, 146] on textarea "no instead you should make the sudent feel calm and nice you can not just put p…" at bounding box center [582, 219] width 235 height 263
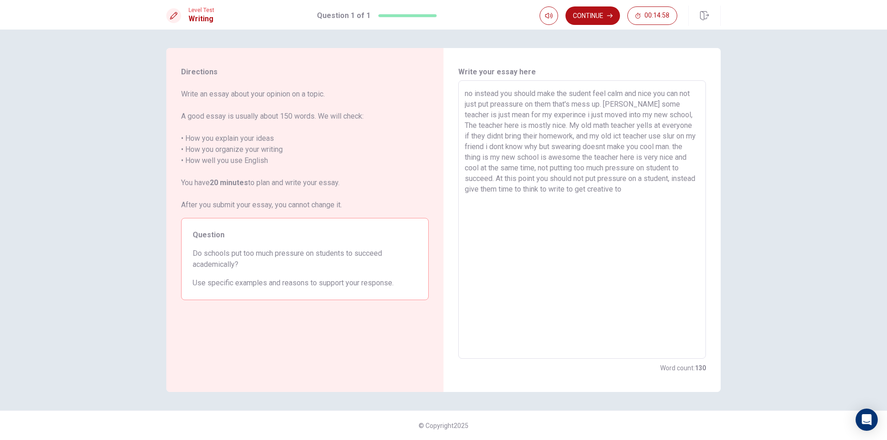
click at [523, 190] on textarea "no instead you should make the sudent feel calm and nice you can not just put p…" at bounding box center [582, 219] width 235 height 263
click at [525, 190] on textarea "no instead you should make the sudent feel calm and nice you can not just put p…" at bounding box center [582, 219] width 235 height 263
click at [572, 195] on textarea "no instead you should make the sudent feel calm and nice you can not just put p…" at bounding box center [582, 219] width 235 height 263
click at [655, 187] on textarea "no instead you should make the sudent feel calm and nice you can not just put p…" at bounding box center [582, 219] width 235 height 263
click at [643, 190] on textarea "no instead you should make the sudent feel calm and nice you can not just put p…" at bounding box center [582, 219] width 235 height 263
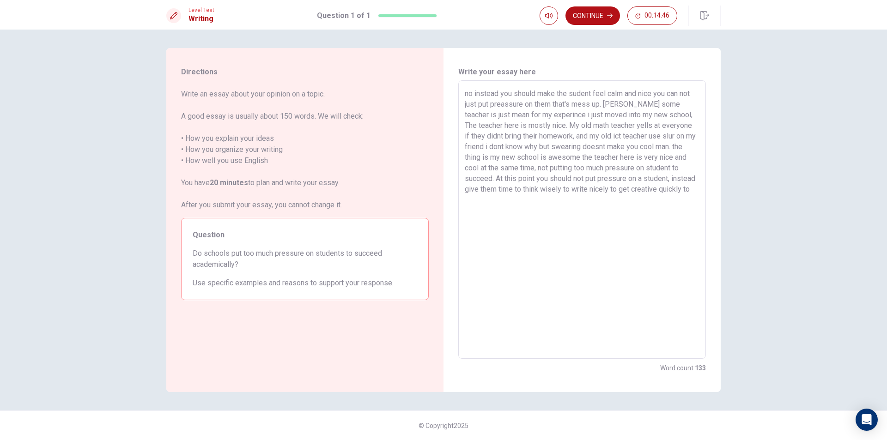
click at [681, 185] on textarea "no instead you should make the sudent feel calm and nice you can not just put p…" at bounding box center [582, 219] width 235 height 263
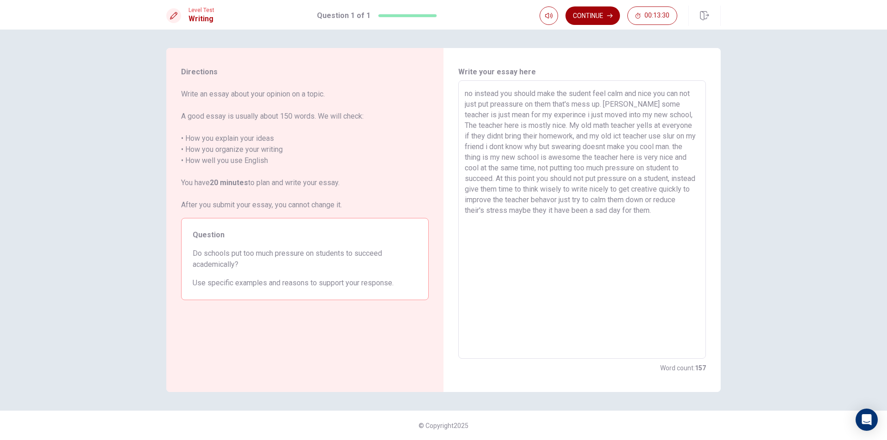
click at [610, 16] on icon "button" at bounding box center [610, 16] width 6 height 4
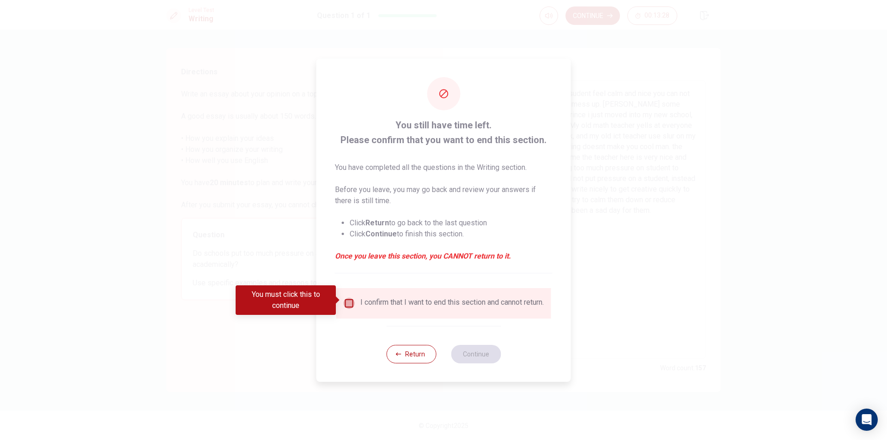
click at [344, 300] on input "You must click this to continue" at bounding box center [349, 303] width 11 height 11
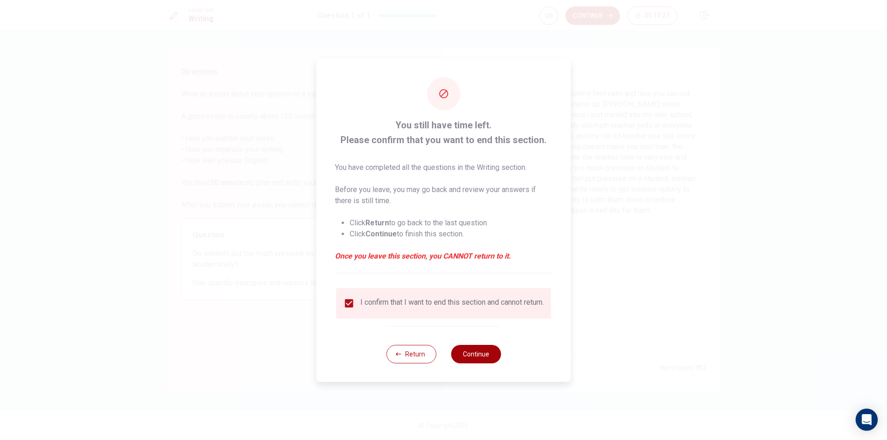
click at [469, 351] on div "Return Continue" at bounding box center [443, 354] width 115 height 56
click at [471, 352] on button "Continue" at bounding box center [476, 354] width 50 height 18
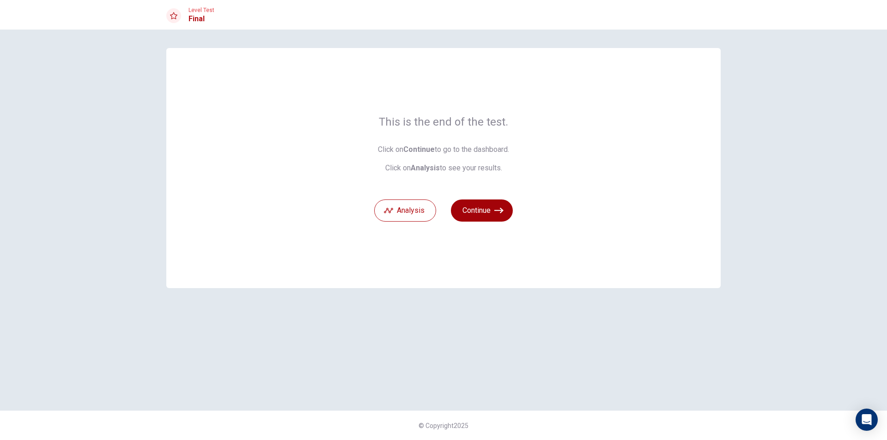
click at [493, 210] on button "Continue" at bounding box center [482, 211] width 62 height 22
